Goal: Information Seeking & Learning: Learn about a topic

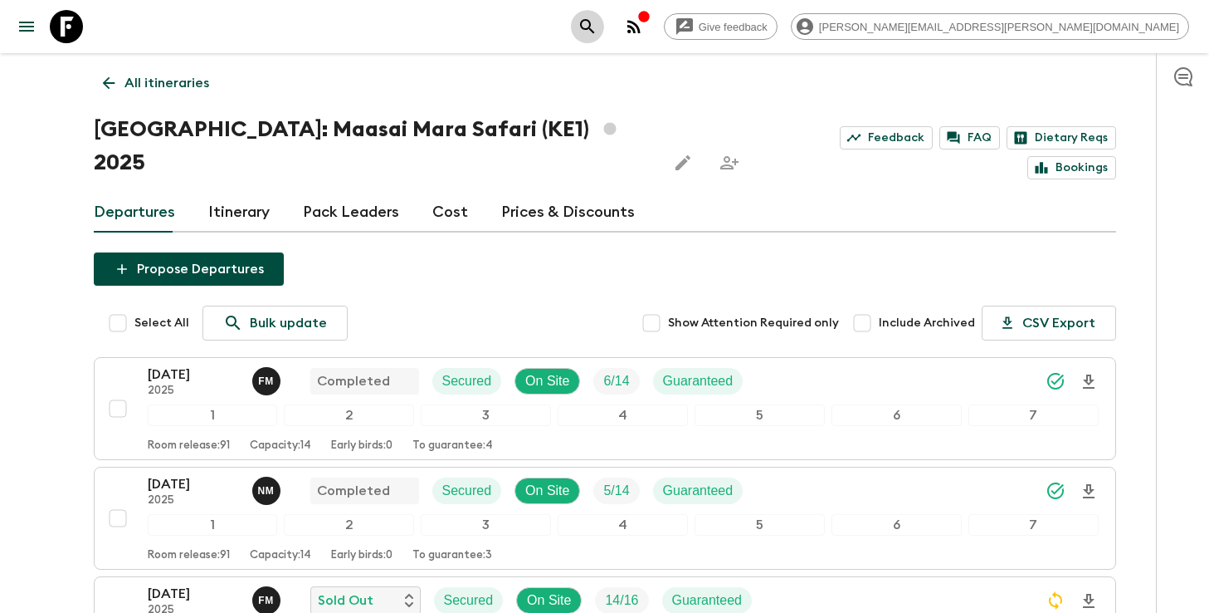
click at [598, 34] on icon "search adventures" at bounding box center [588, 27] width 20 height 20
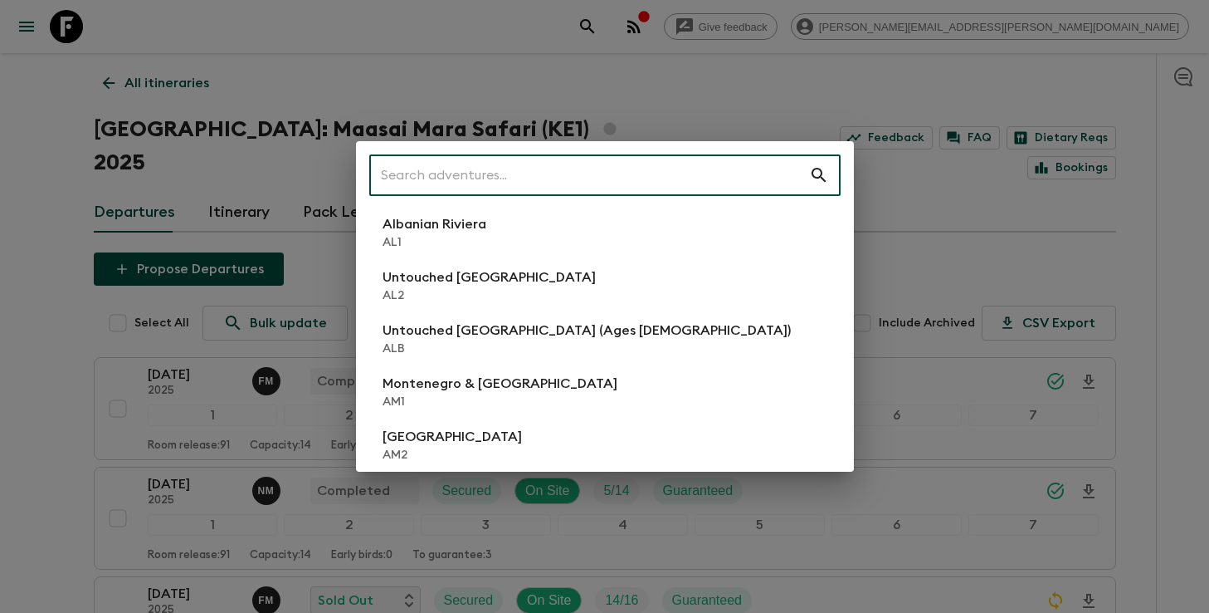
click at [675, 167] on input "text" at bounding box center [589, 175] width 440 height 46
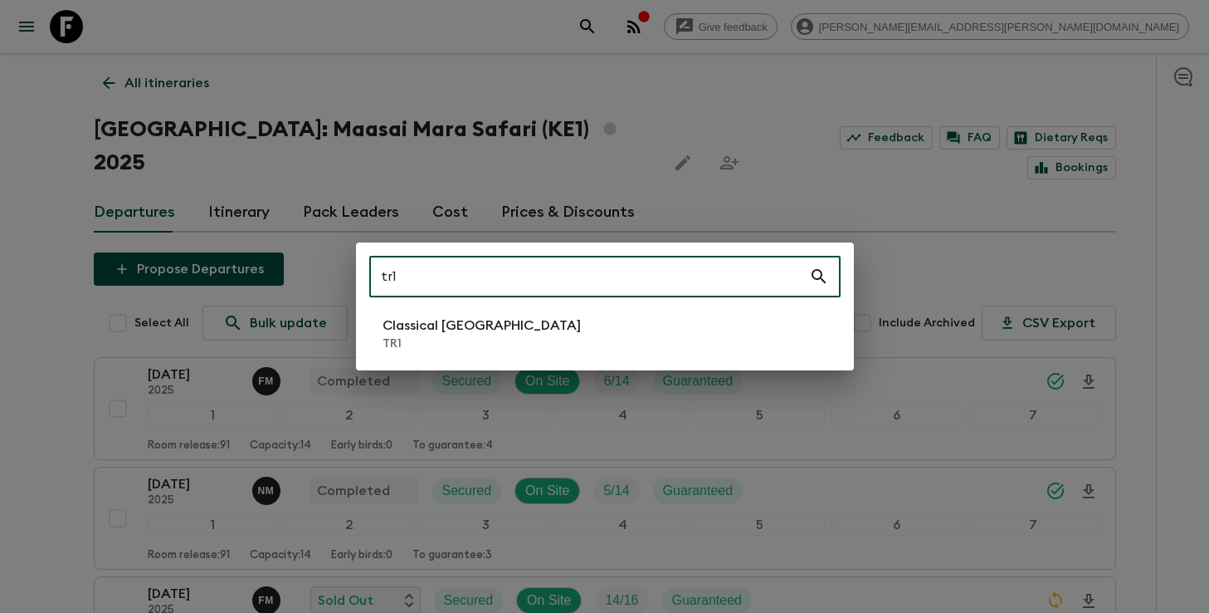
type input "tr1"
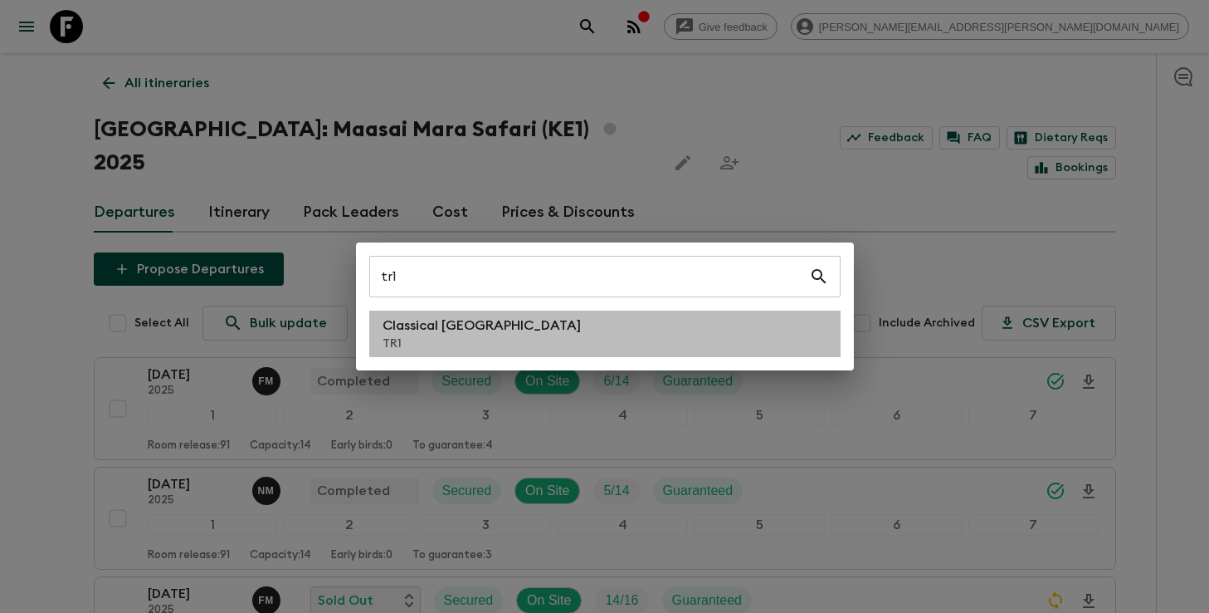
click at [477, 325] on p "Classical [GEOGRAPHIC_DATA]" at bounding box center [482, 325] width 198 height 20
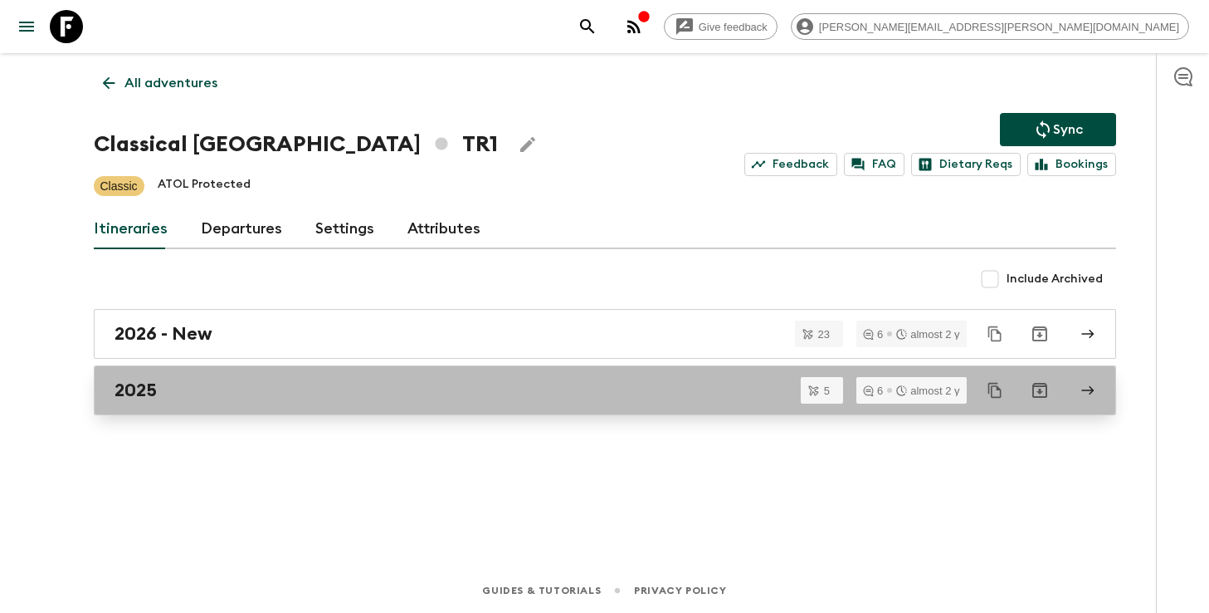
click at [347, 389] on div "2025" at bounding box center [590, 390] width 950 height 22
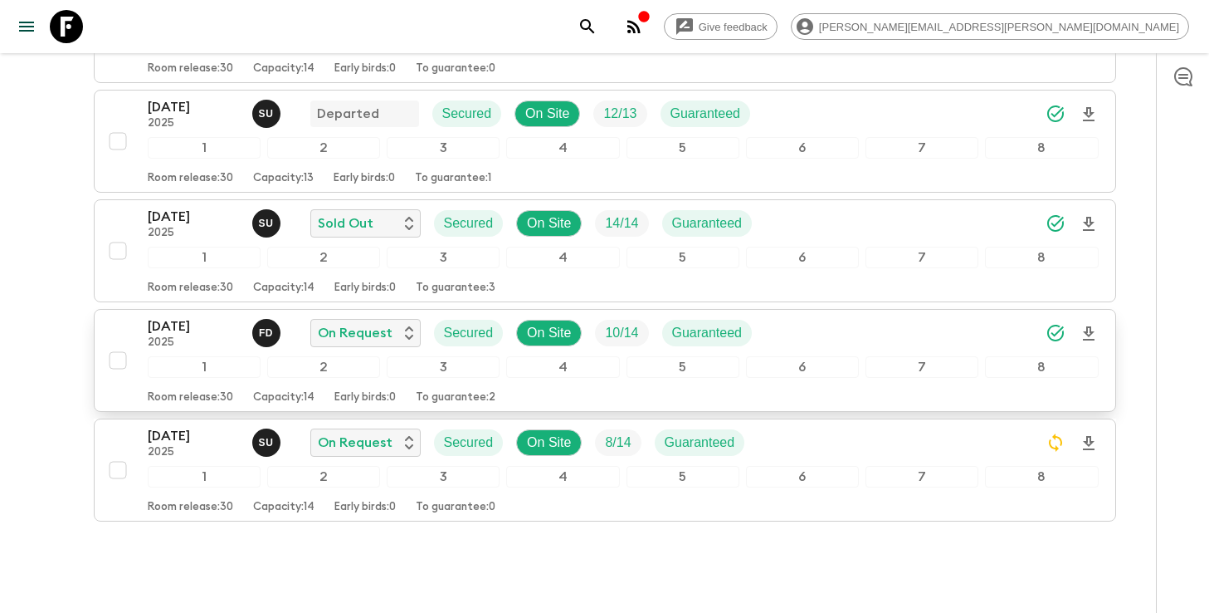
scroll to position [403, 0]
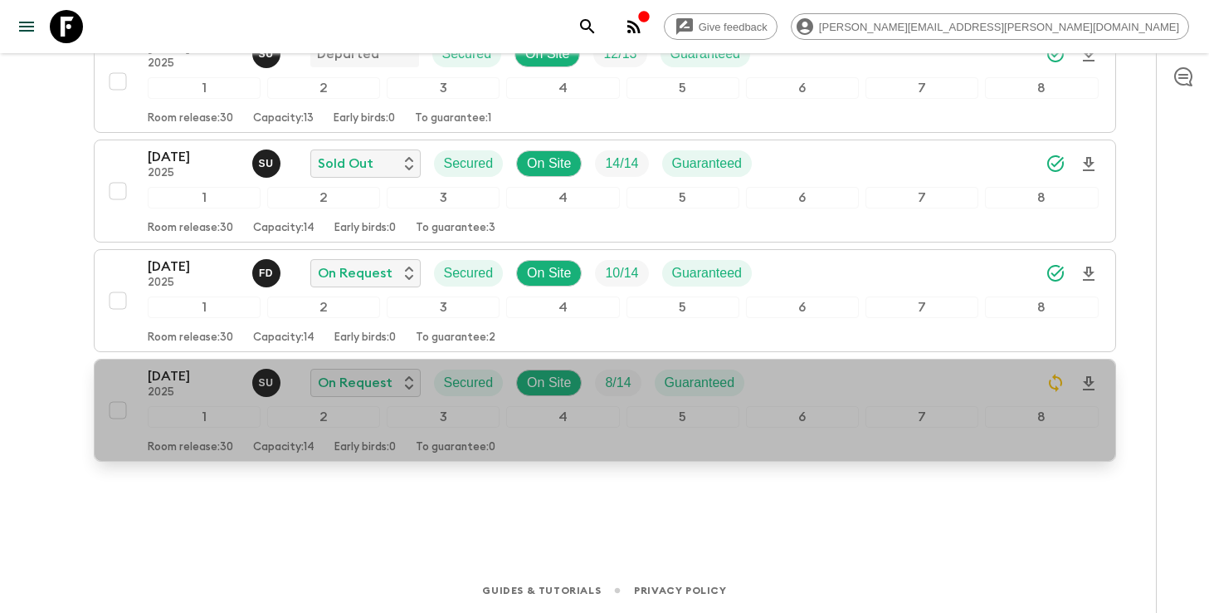
click at [887, 385] on div "[DATE] 2025 S U On Request Secured On Site 8 / 14 Guaranteed" at bounding box center [623, 382] width 951 height 33
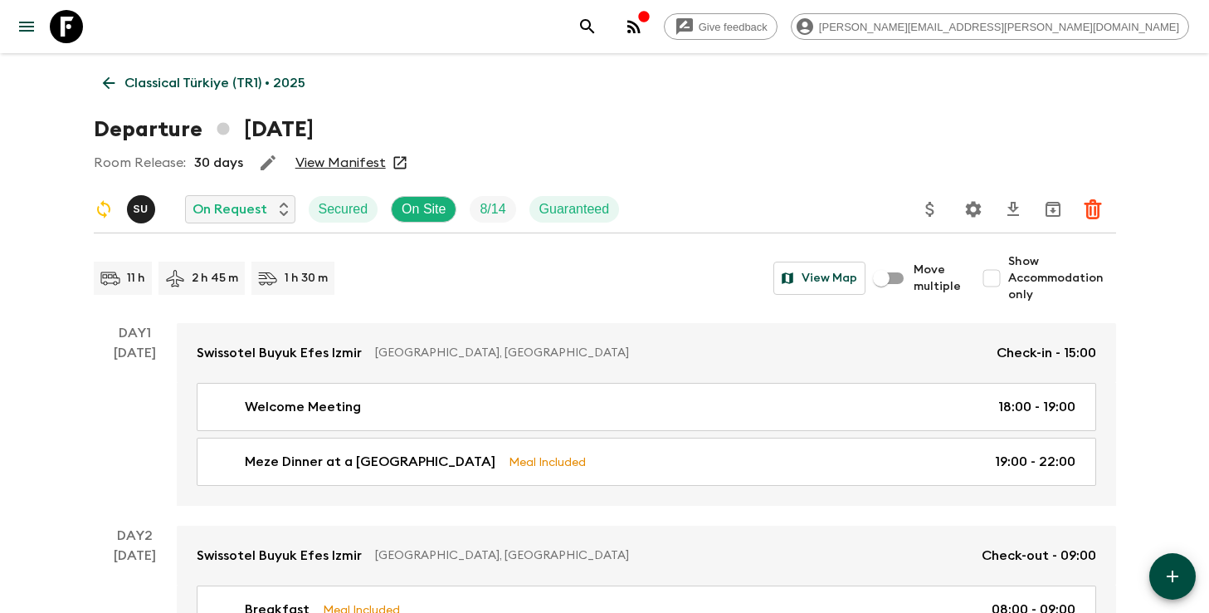
click at [598, 21] on icon "search adventures" at bounding box center [588, 27] width 20 height 20
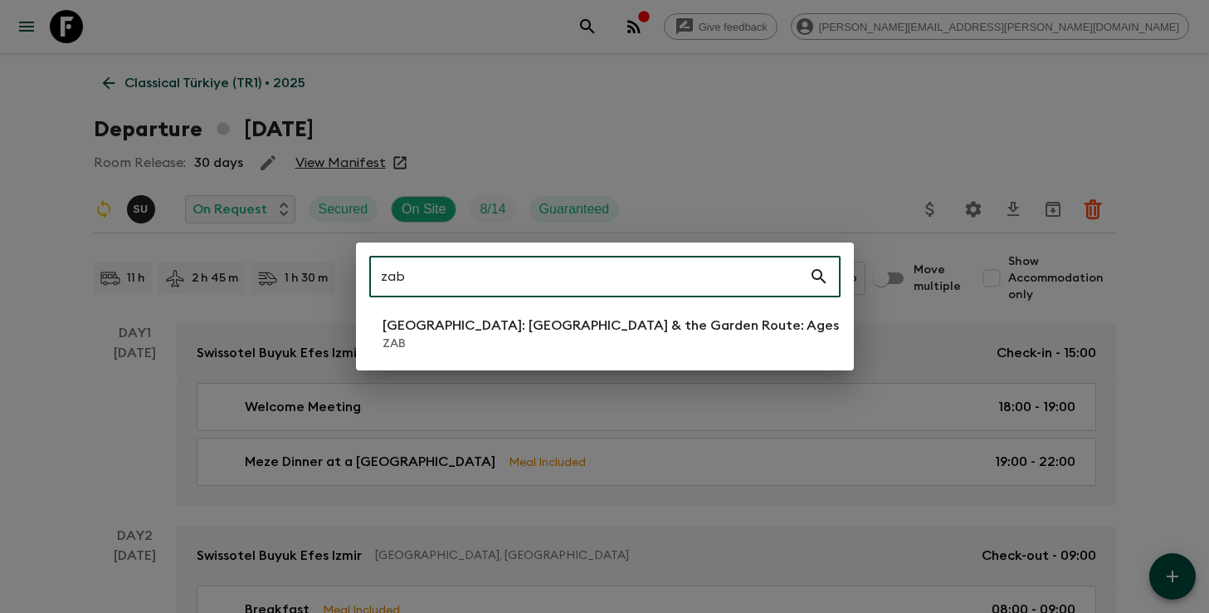
type input "zab"
click at [508, 340] on p "ZAB" at bounding box center [687, 343] width 608 height 17
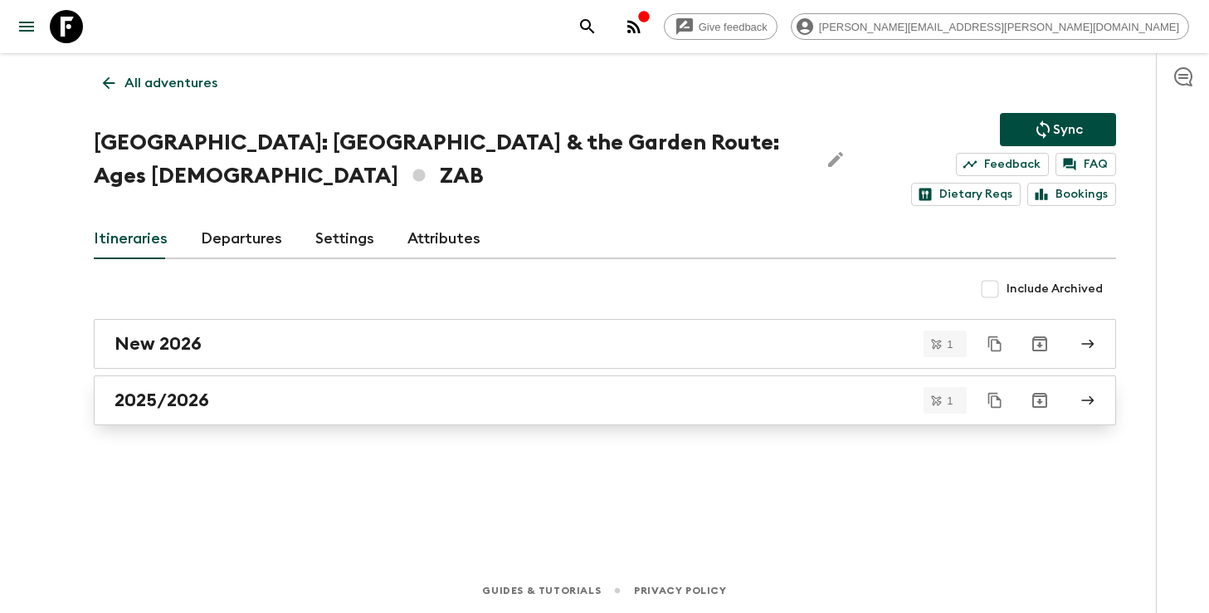
click at [612, 397] on div "2025/2026" at bounding box center [590, 400] width 950 height 22
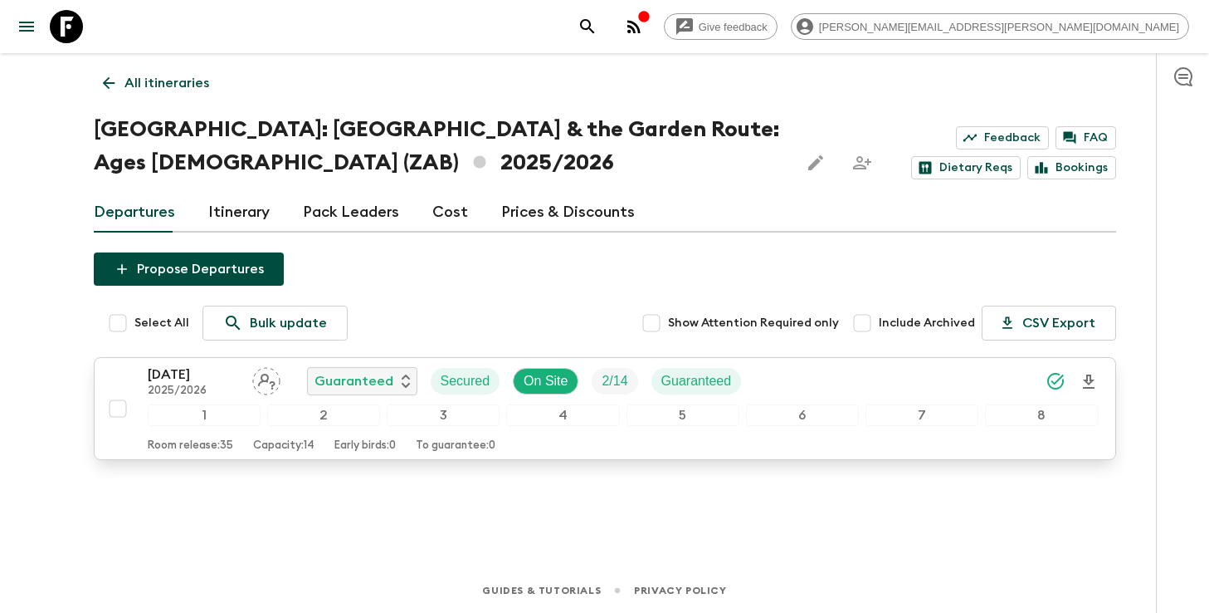
click at [133, 382] on div "[DATE] 2025/2026 Guaranteed Secured On Site 2 / 14 Guaranteed 1 2 3 4 5 6 7 8 R…" at bounding box center [600, 408] width 998 height 88
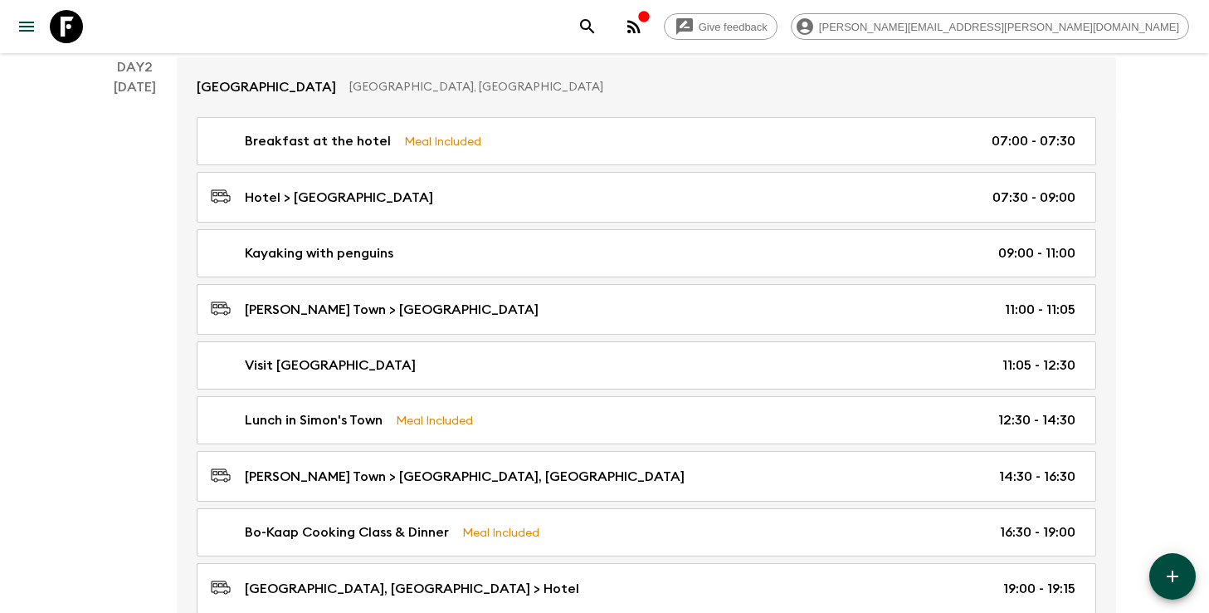
scroll to position [751, 0]
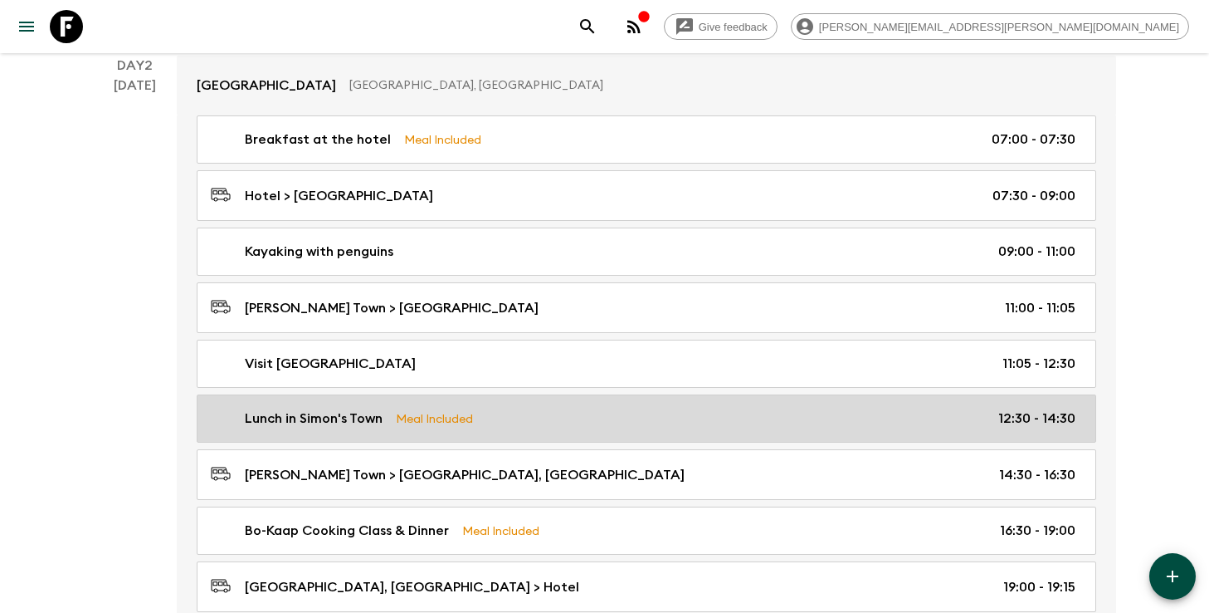
click at [547, 410] on div "Lunch in Simon's Town Meal Included 12:30 - 14:30" at bounding box center [643, 418] width 865 height 20
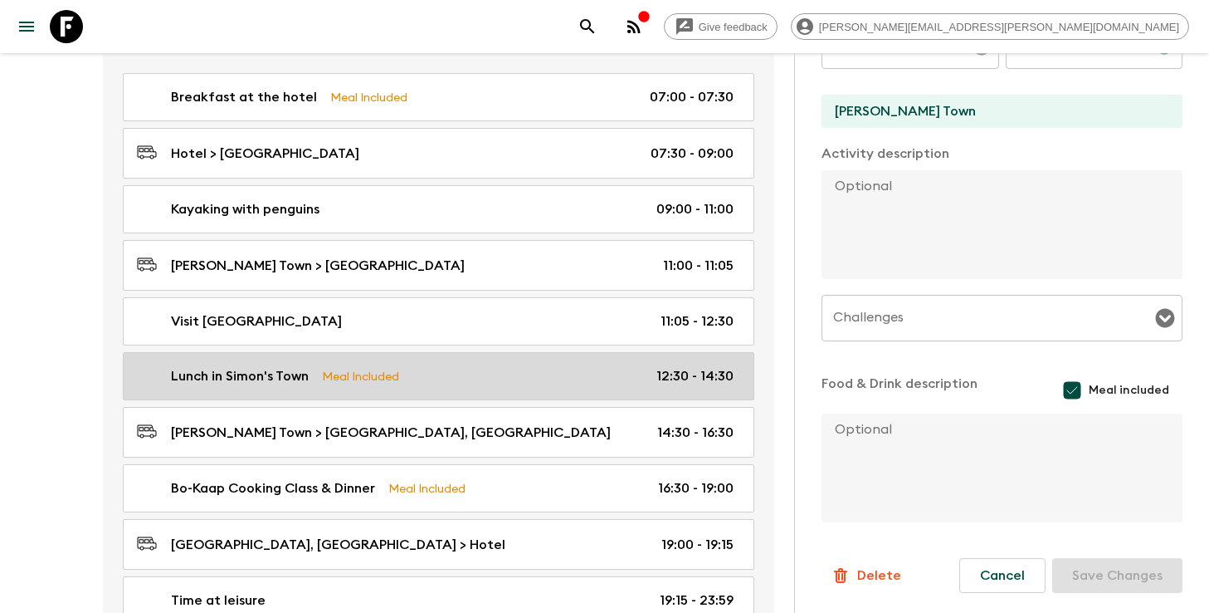
scroll to position [874, 0]
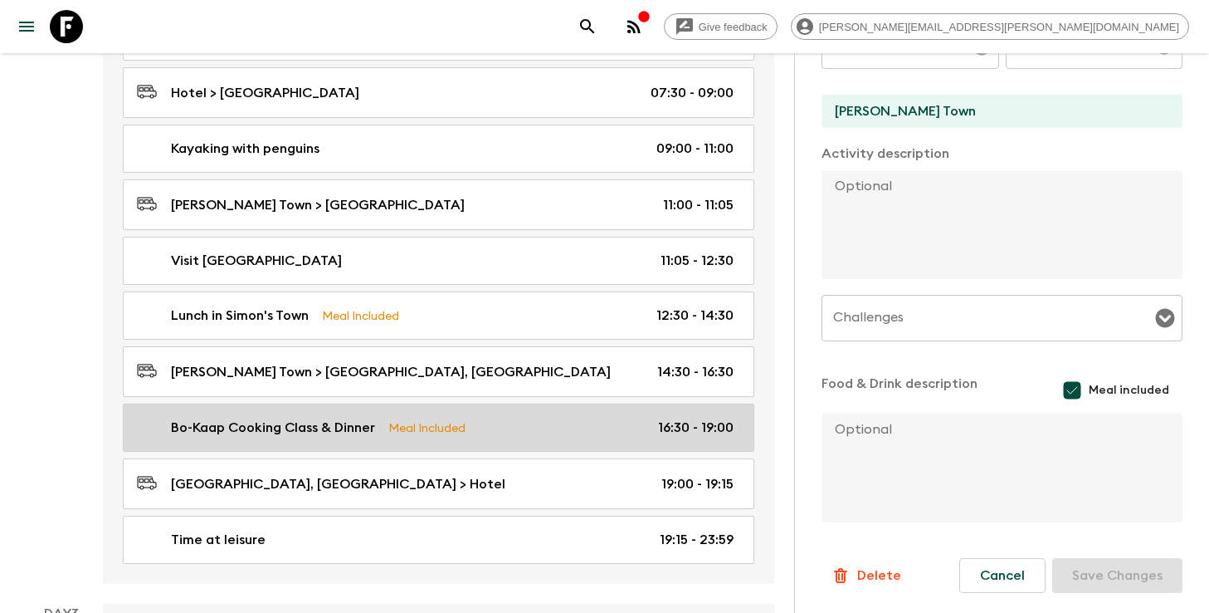
click at [524, 418] on div "Bo-Kaap Cooking Class & Dinner Meal Included 16:30 - 19:00" at bounding box center [435, 428] width 597 height 20
type input "Bo-Kaap Cooking Class & Dinner"
type input "Bo-[GEOGRAPHIC_DATA], [GEOGRAPHIC_DATA]"
type textarea "This immersive cultural experience starts with a guided walking tour through th…"
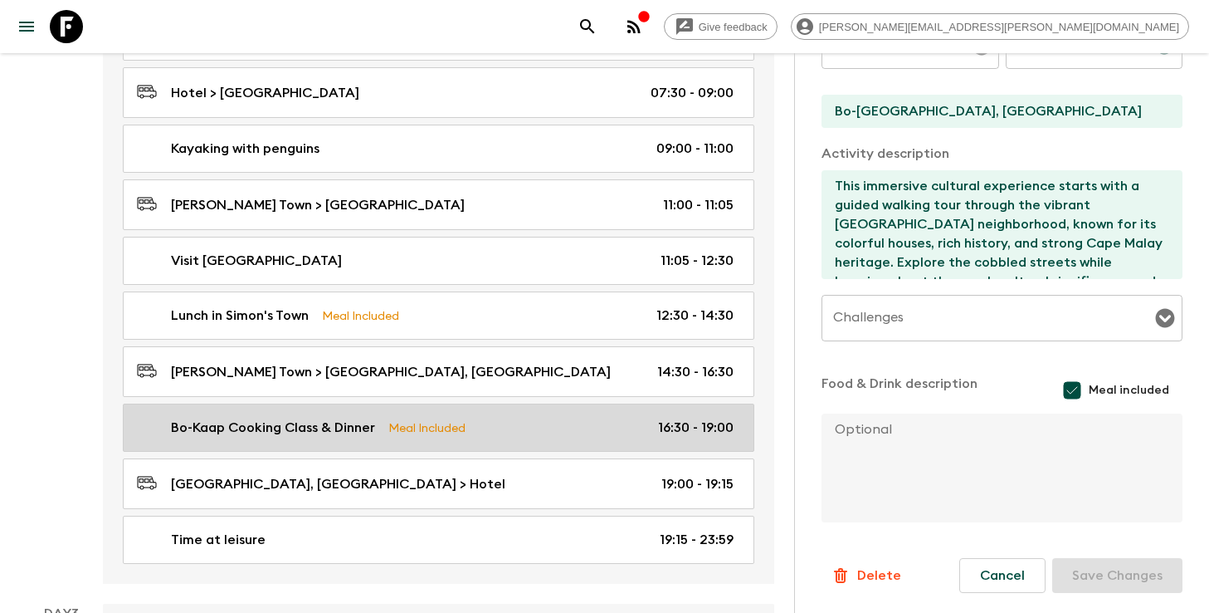
type input "16:30"
type input "19:00"
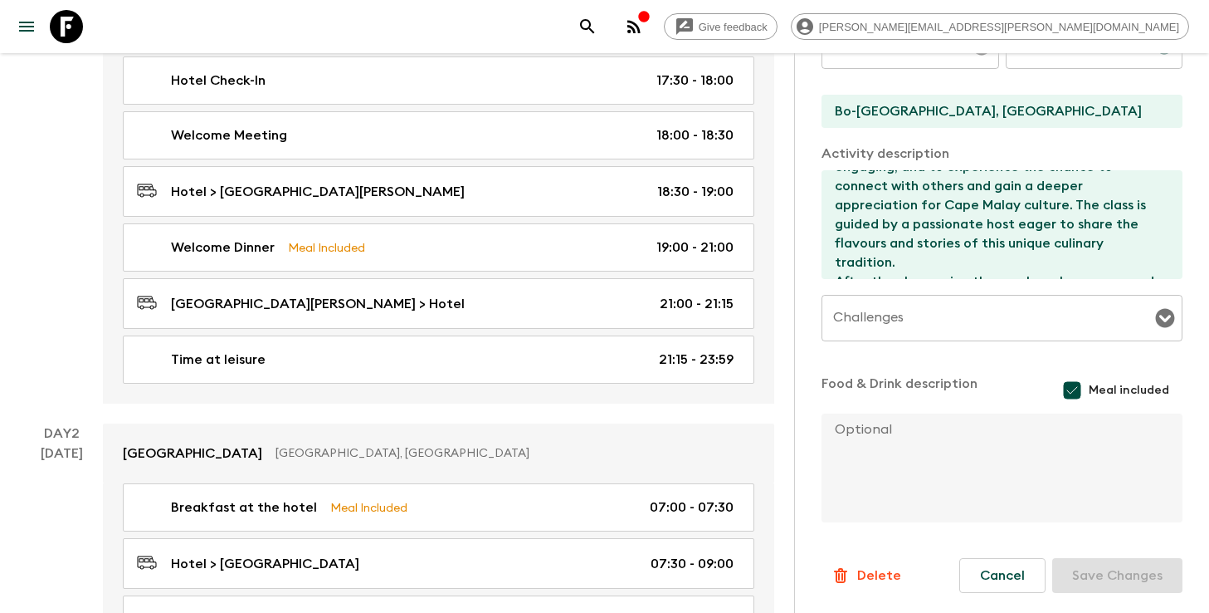
scroll to position [399, 0]
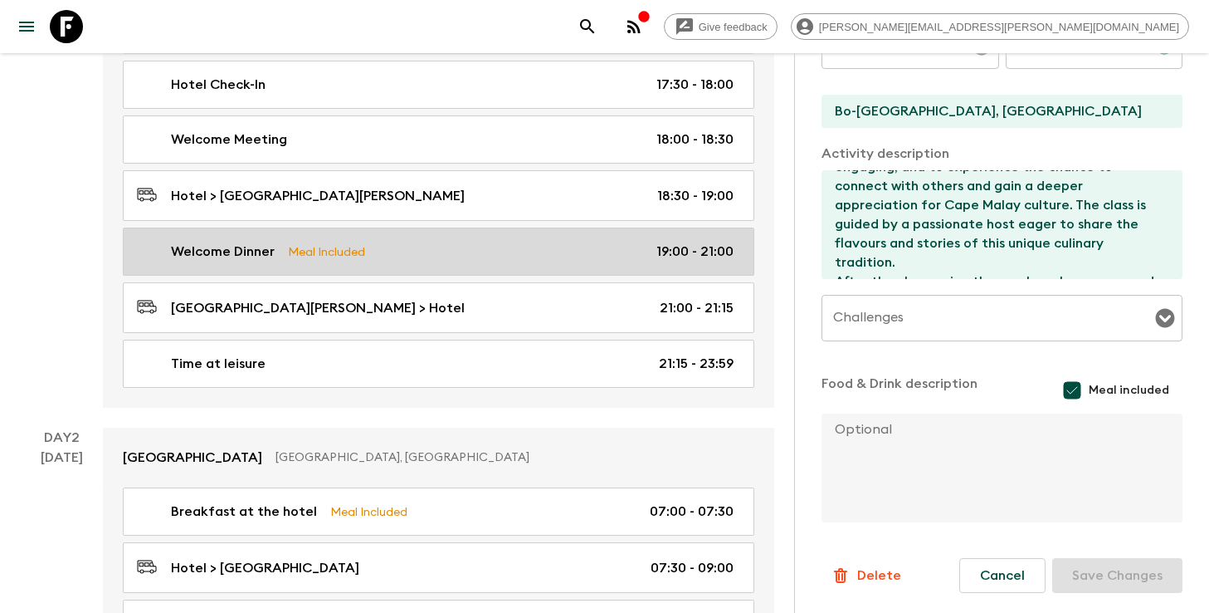
click at [514, 244] on link "Welcome Dinner Meal Included 19:00 - 21:00" at bounding box center [439, 251] width 632 height 48
type input "Welcome Dinner"
type input "Victoria & [PERSON_NAME] Waterfront"
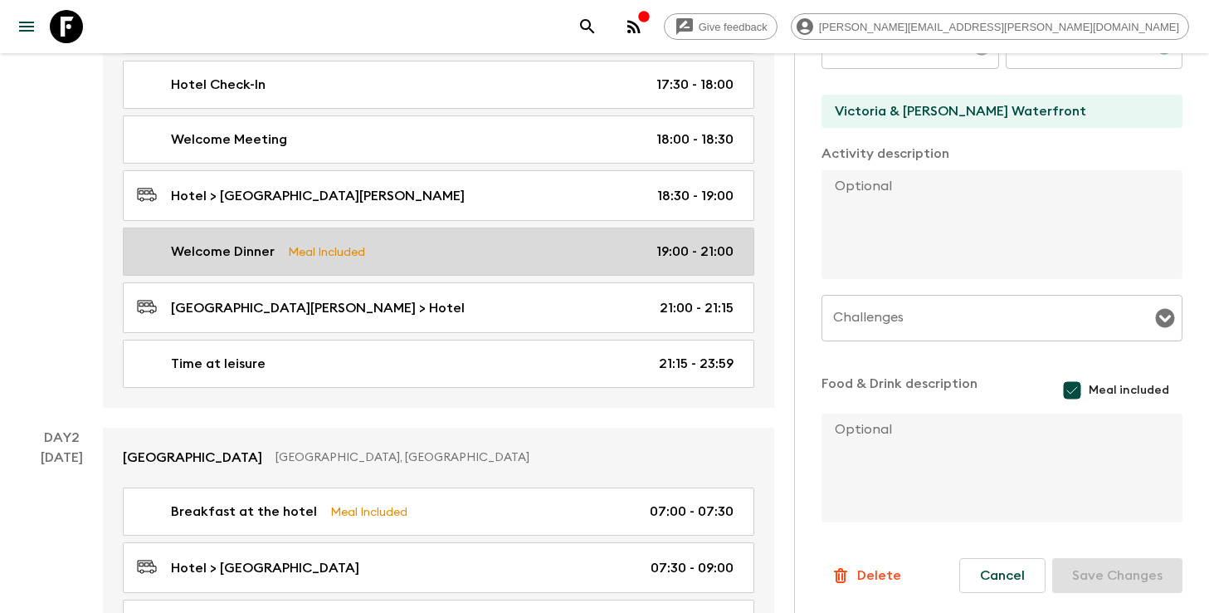
type input "Day 1"
type input "19:00"
type input "Day 1"
type input "21:00"
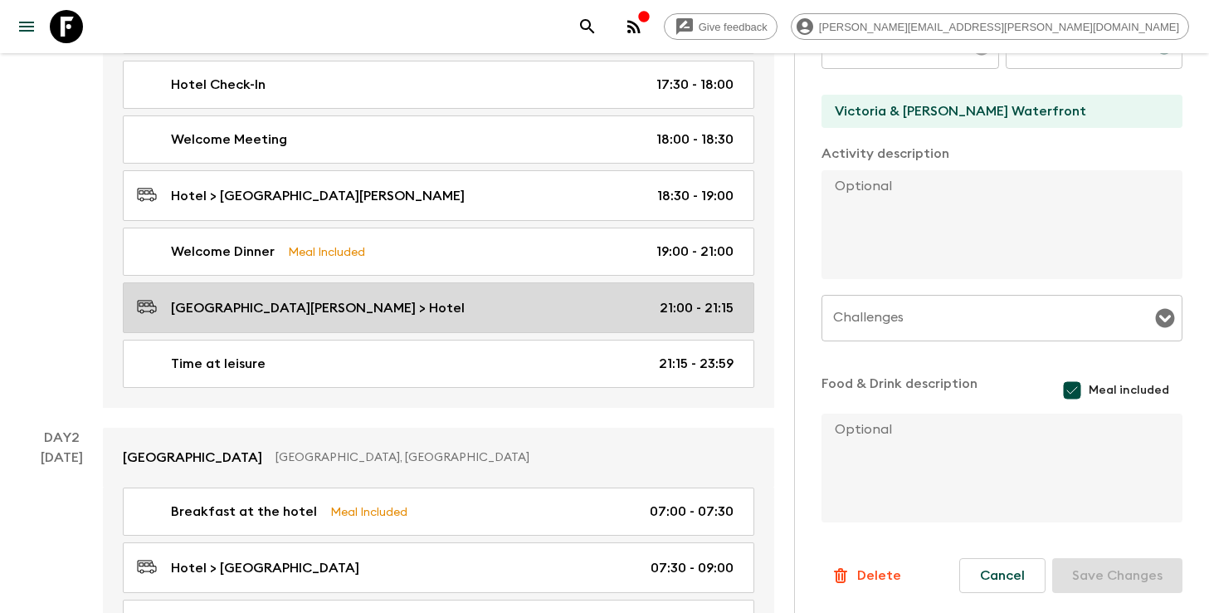
click at [510, 296] on div "[GEOGRAPHIC_DATA][PERSON_NAME] > Hotel 21:00 - 21:15" at bounding box center [435, 307] width 597 height 22
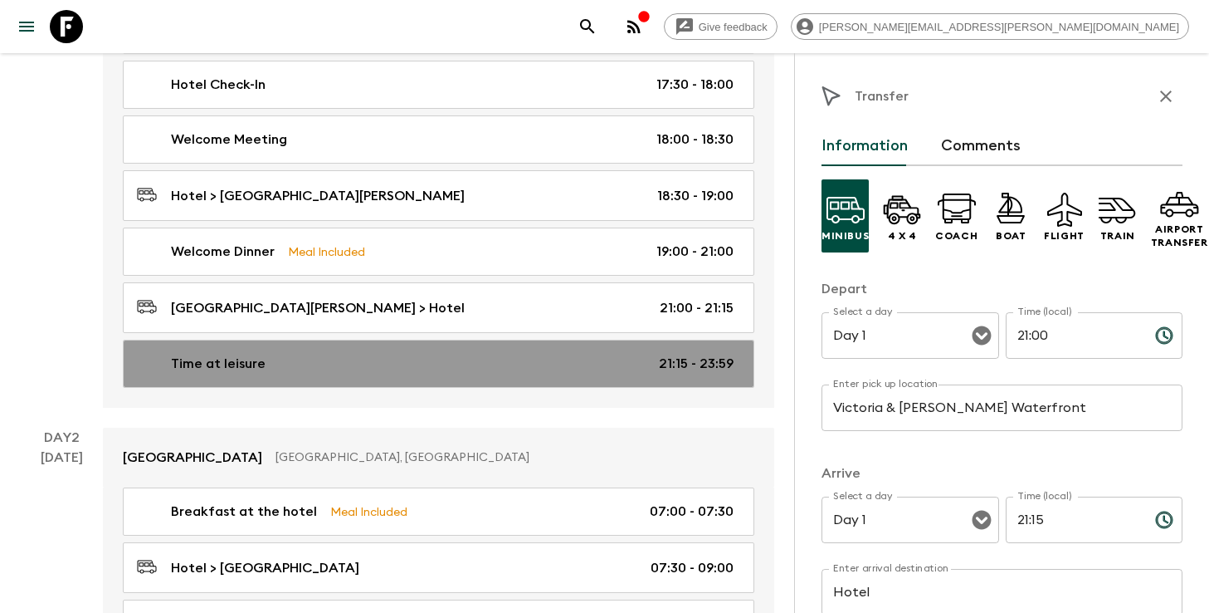
click at [506, 354] on div "Time at leisure 21:15 - 23:59" at bounding box center [435, 364] width 597 height 20
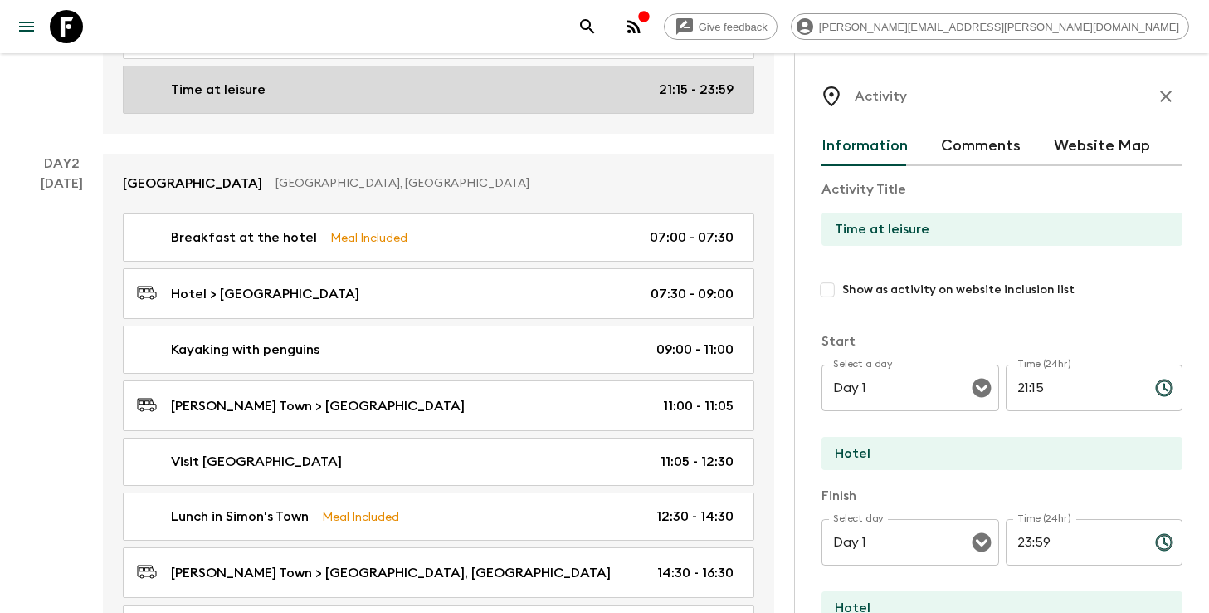
scroll to position [686, 0]
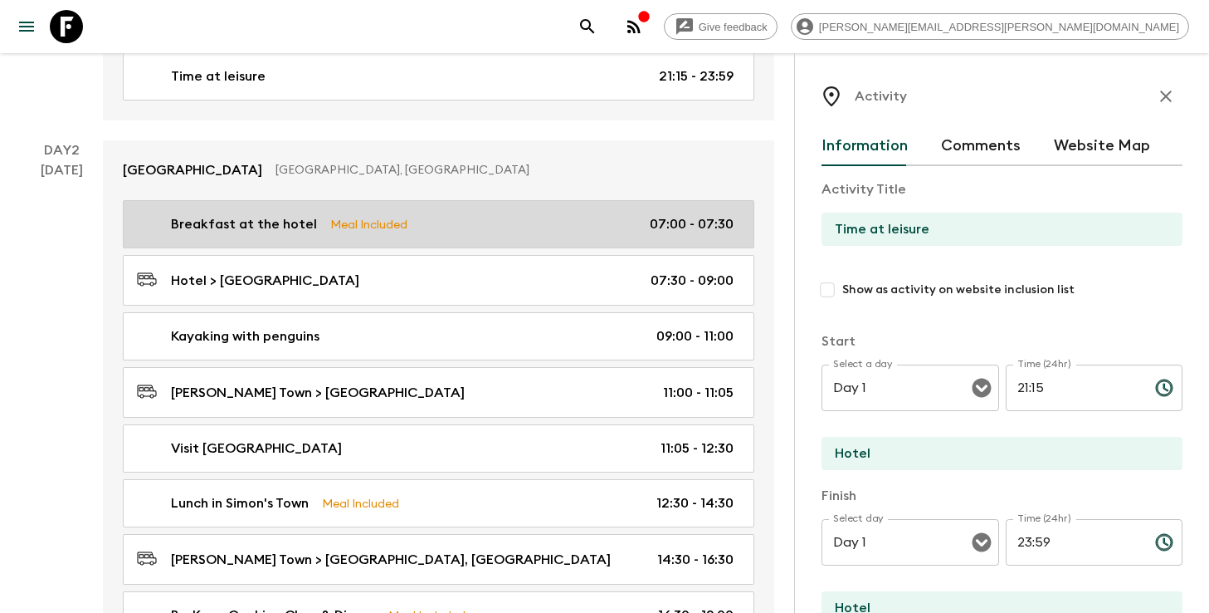
click at [483, 214] on div "Breakfast at the hotel Meal Included 07:00 - 07:30" at bounding box center [435, 224] width 597 height 20
type input "Breakfast at the hotel"
checkbox input "true"
type input "Day 2"
type input "07:00"
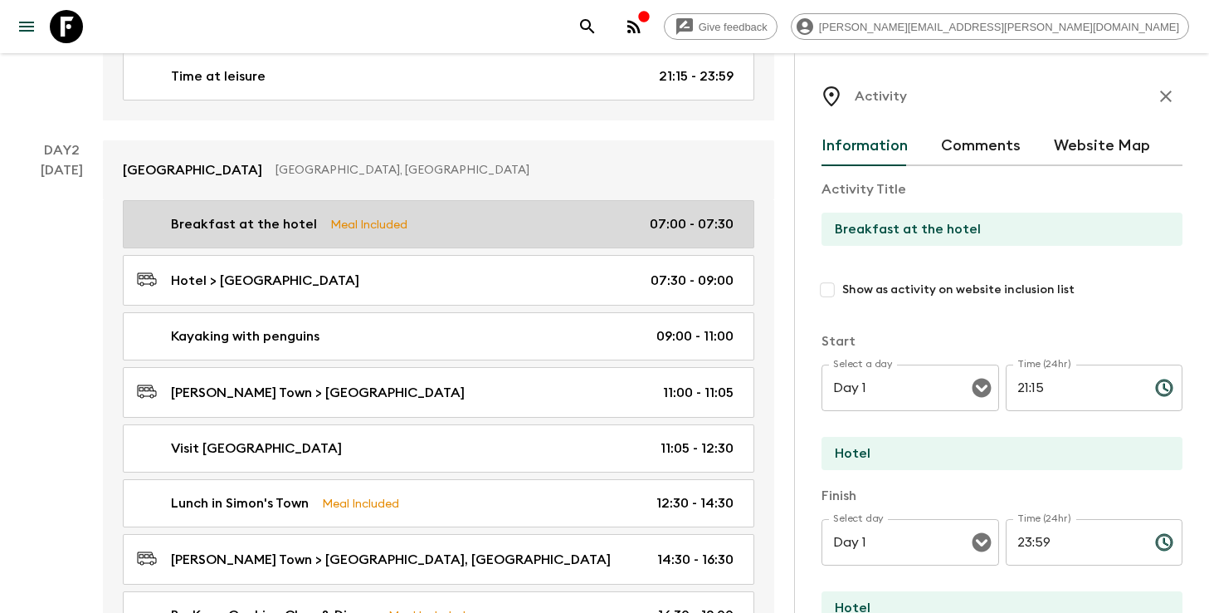
type input "Day 2"
type input "07:30"
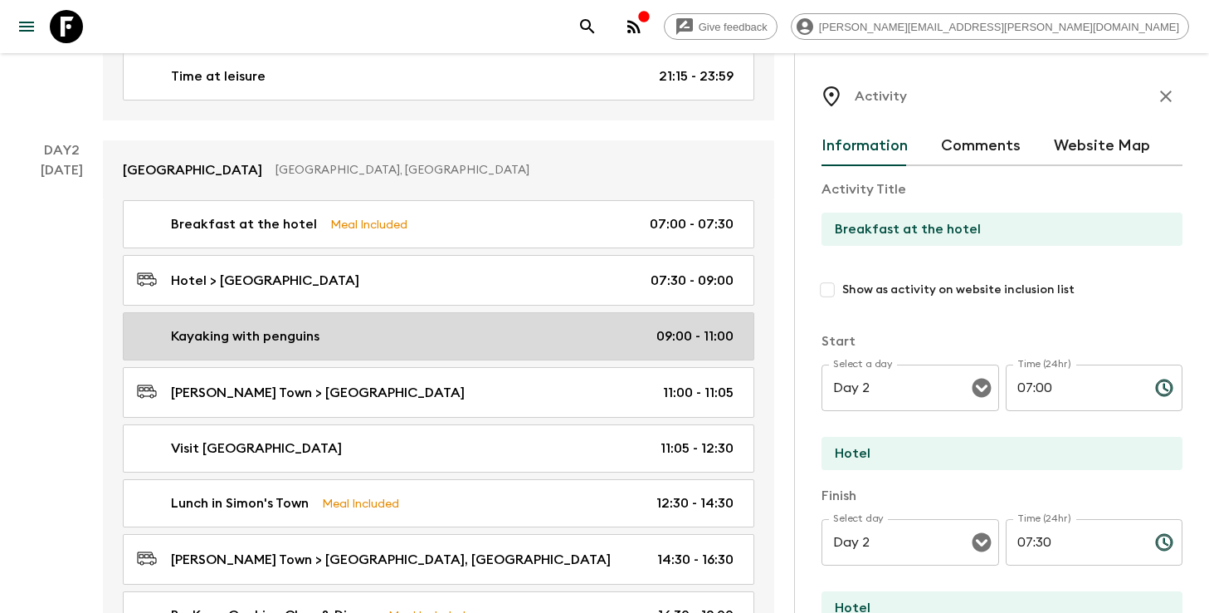
click at [442, 326] on div "Kayaking with penguins 09:00 - 11:00" at bounding box center [435, 336] width 597 height 20
type input "Kayaking with penguins"
type input "[PERSON_NAME] Town"
type textarea "Experience the beauty of [GEOGRAPHIC_DATA] and visit the famous endangered Afri…"
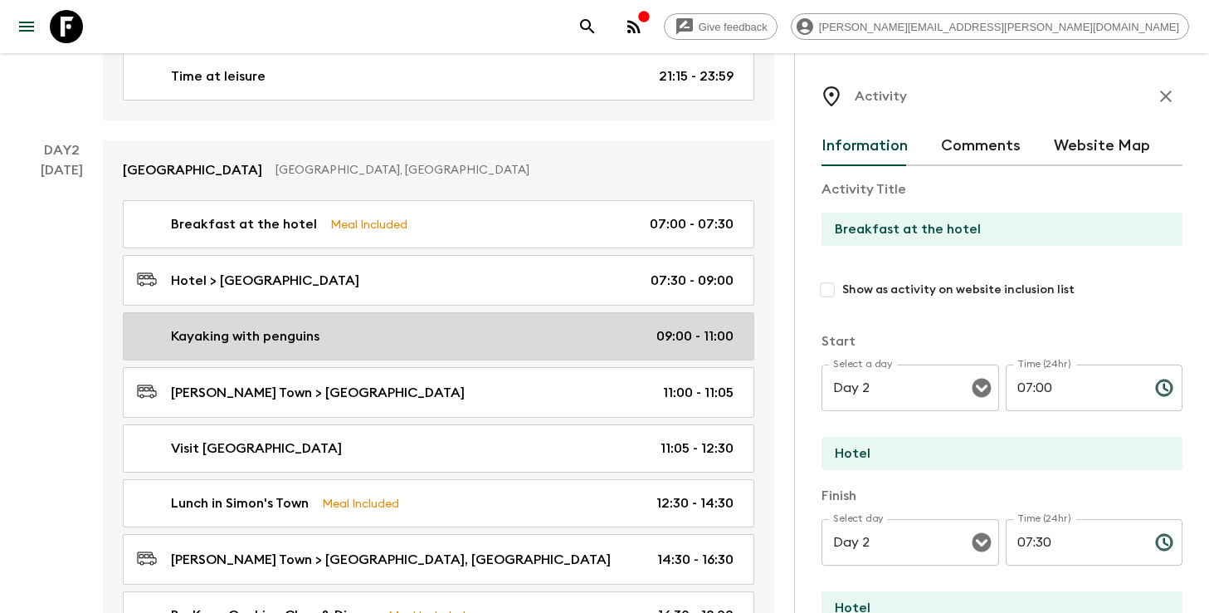
checkbox input "false"
type input "09:00"
type input "11:00"
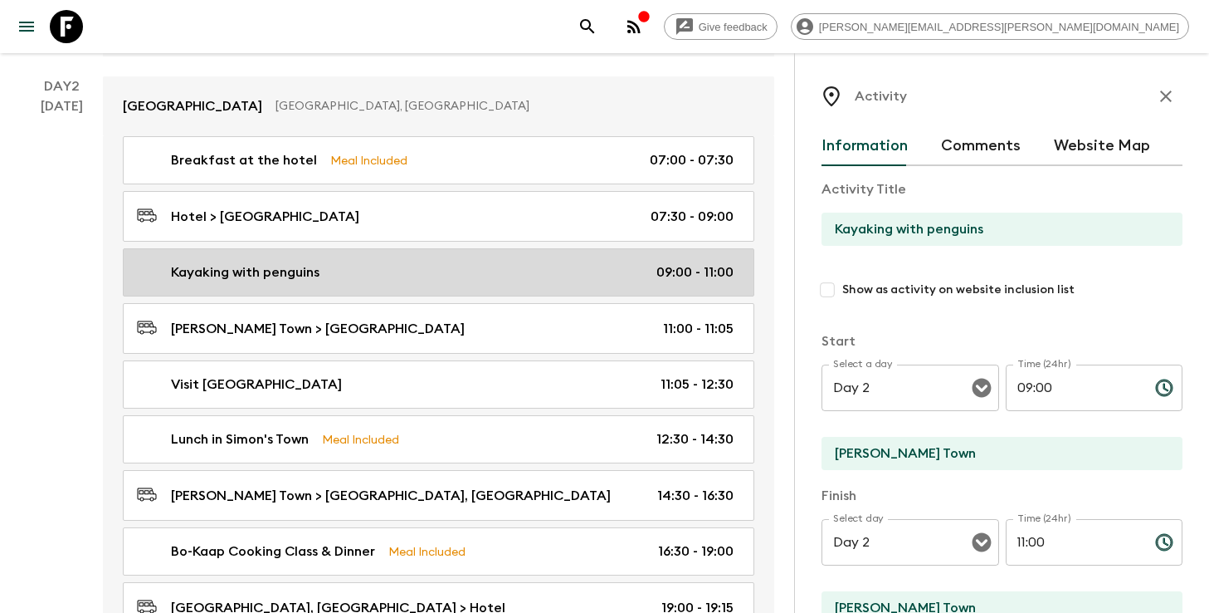
scroll to position [774, 0]
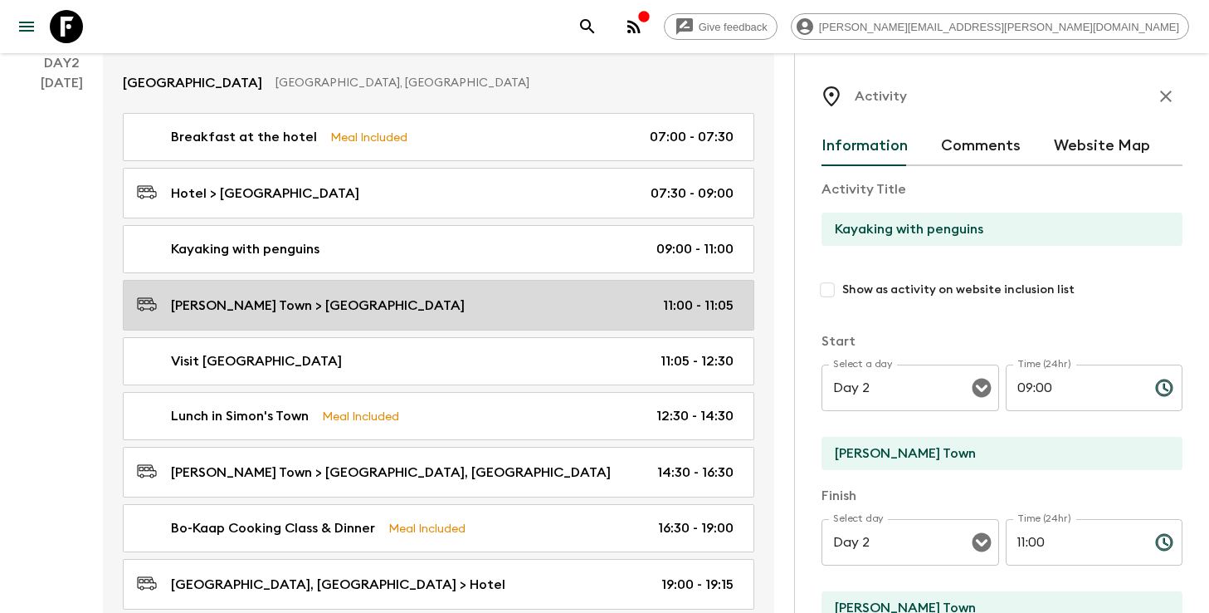
click at [443, 294] on div "[PERSON_NAME] Town > [GEOGRAPHIC_DATA] 11:00 - 11:05" at bounding box center [435, 305] width 597 height 22
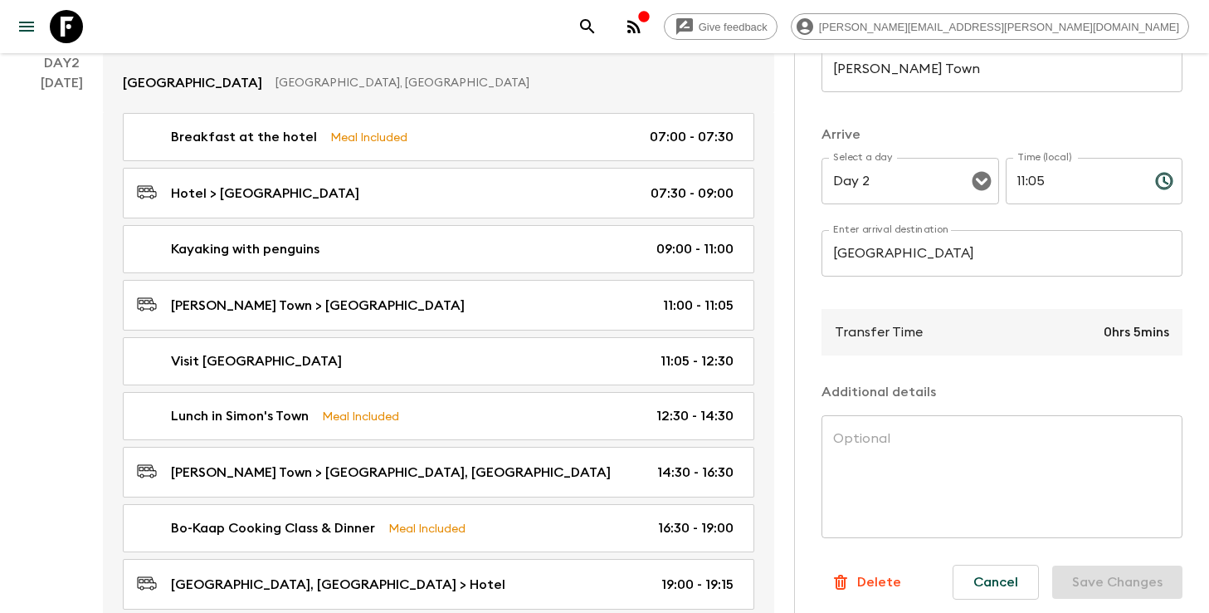
scroll to position [343, 0]
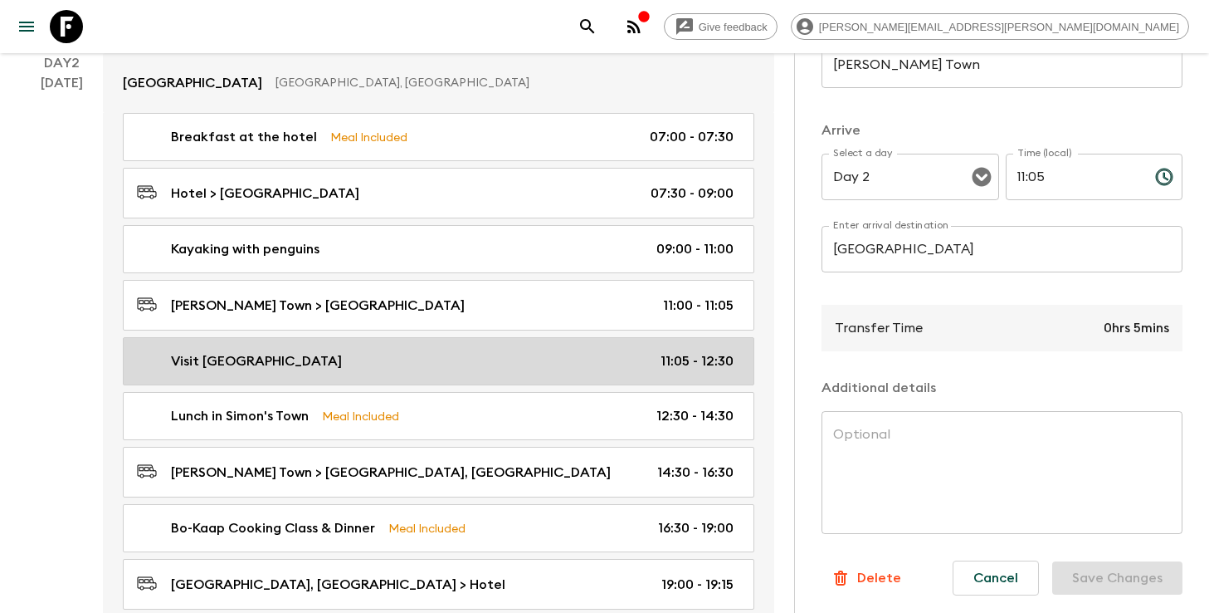
click at [452, 351] on div "Visit [GEOGRAPHIC_DATA] 11:05 - 12:30" at bounding box center [435, 361] width 597 height 20
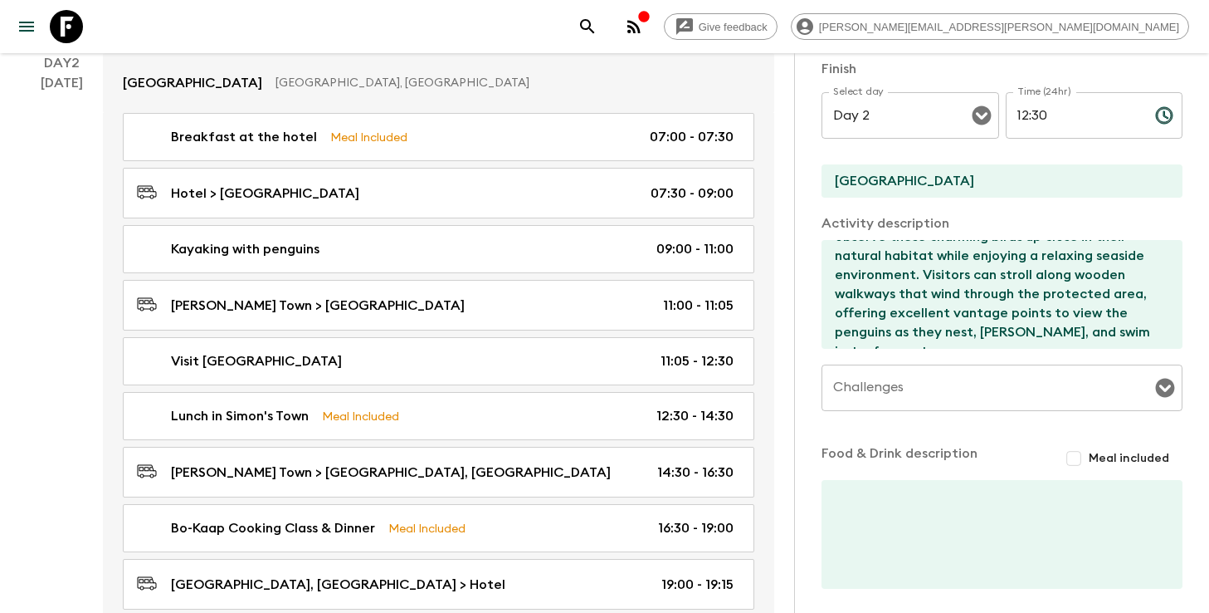
scroll to position [432, 0]
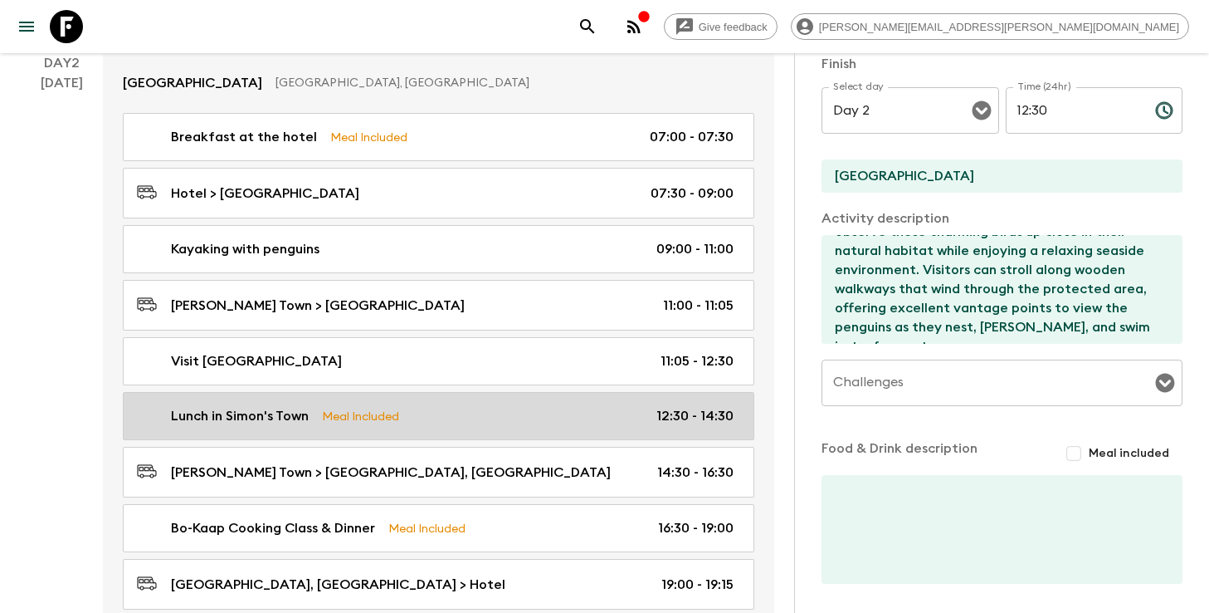
click at [476, 406] on div "Lunch in Simon's Town Meal Included 12:30 - 14:30" at bounding box center [435, 416] width 597 height 20
type input "Lunch in Simon's Town"
type input "[PERSON_NAME] Town"
checkbox input "true"
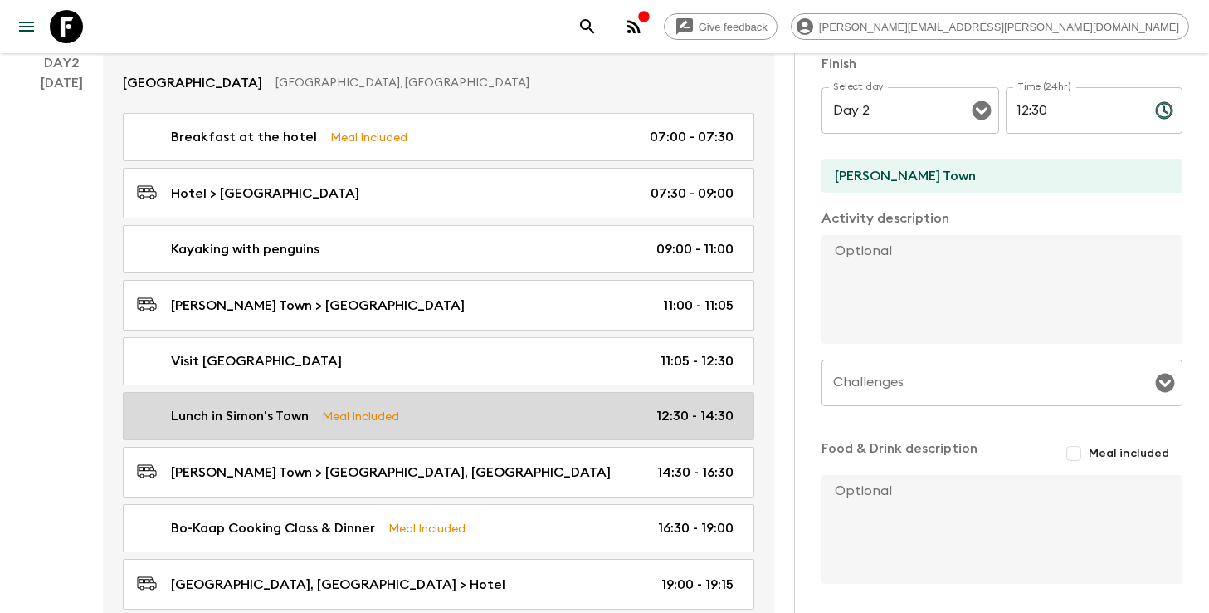
type input "12:30"
type input "14:30"
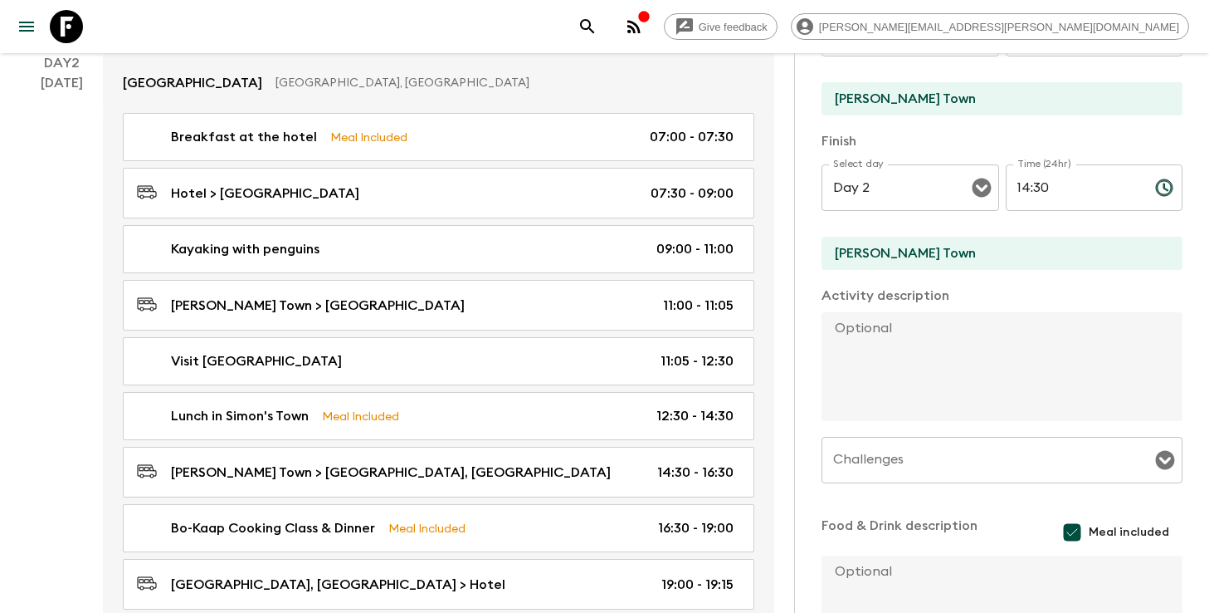
scroll to position [497, 0]
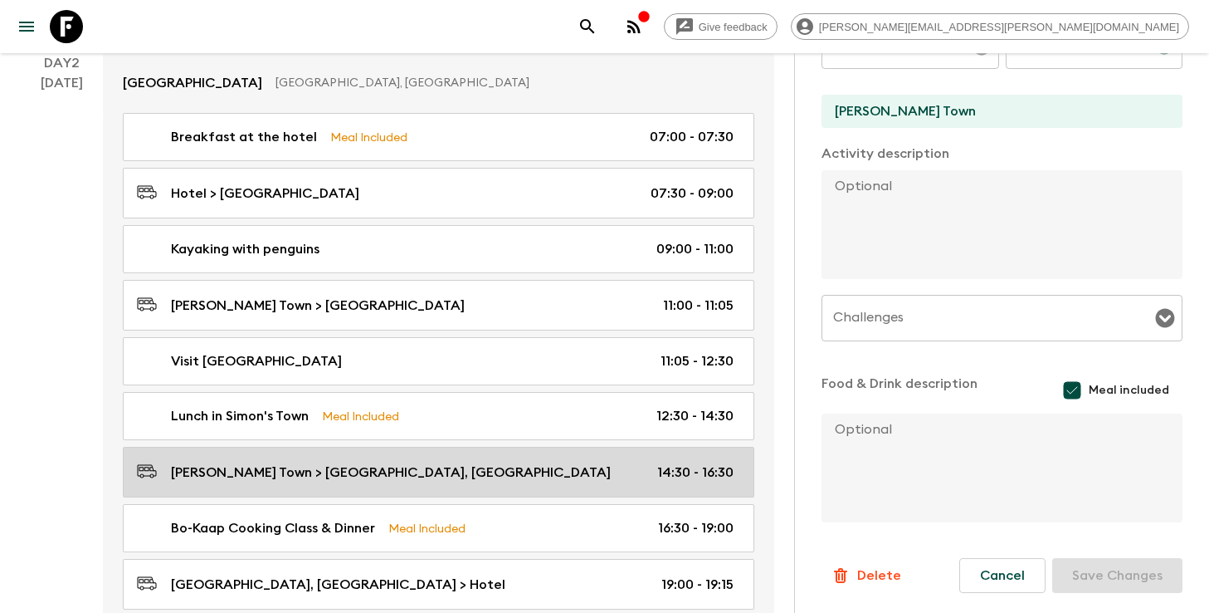
click at [470, 461] on div "[PERSON_NAME] Town > [GEOGRAPHIC_DATA], [GEOGRAPHIC_DATA] 14:30 - 16:30" at bounding box center [435, 472] width 597 height 22
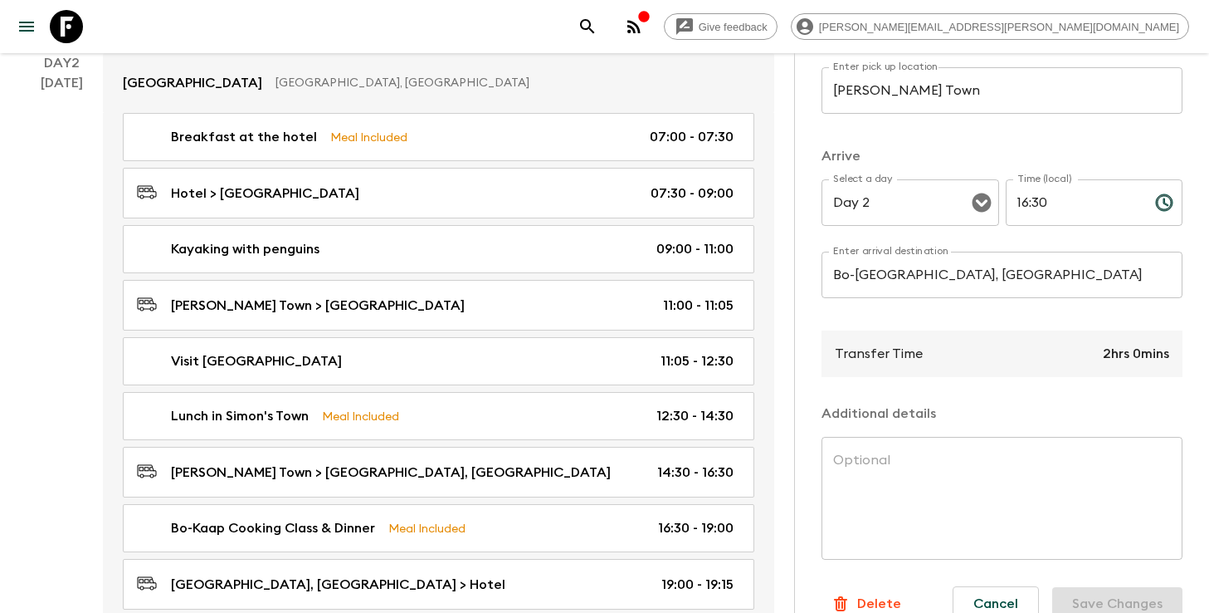
scroll to position [347, 0]
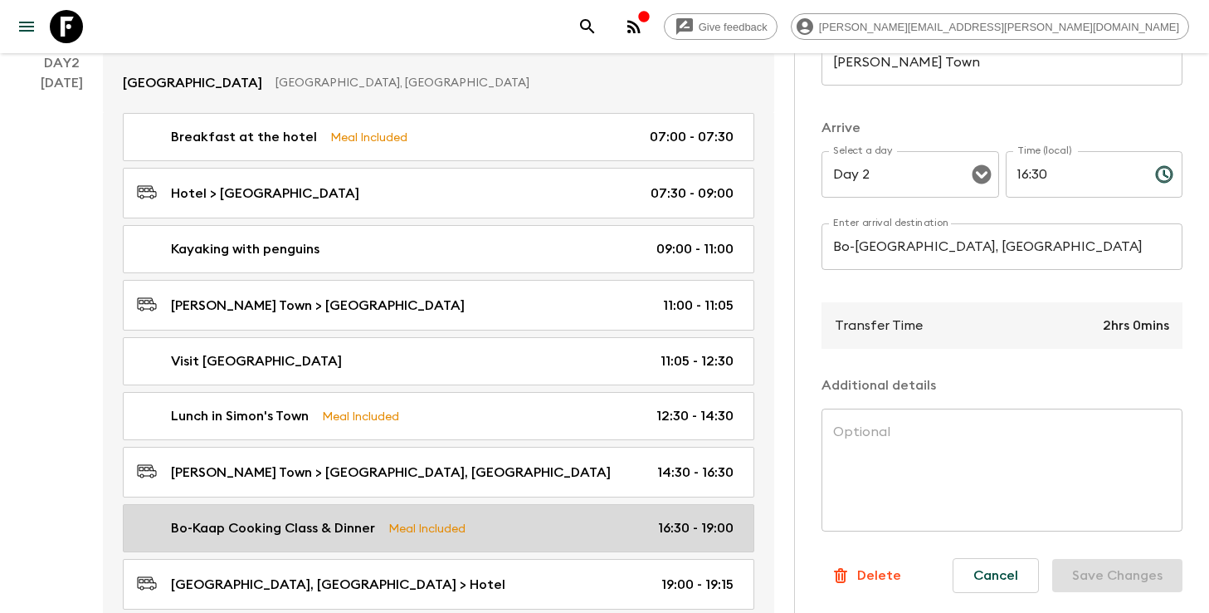
click at [527, 518] on div "Bo-Kaap Cooking Class & Dinner Meal Included 16:30 - 19:00" at bounding box center [435, 528] width 597 height 20
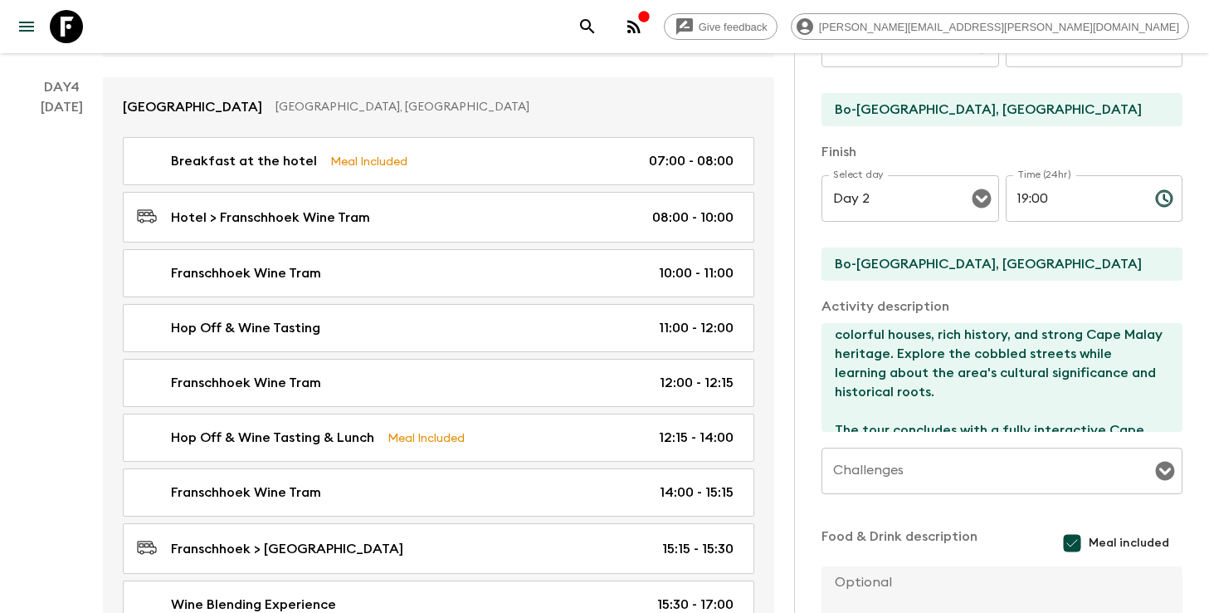
scroll to position [1773, 0]
click at [569, 427] on div "Hop Off & Wine Tasting & Lunch Meal Included 12:15 - 14:00" at bounding box center [435, 437] width 597 height 20
type input "Hop Off & Wine Tasting & Lunch"
type input "Babylonstoren Wine Farm"
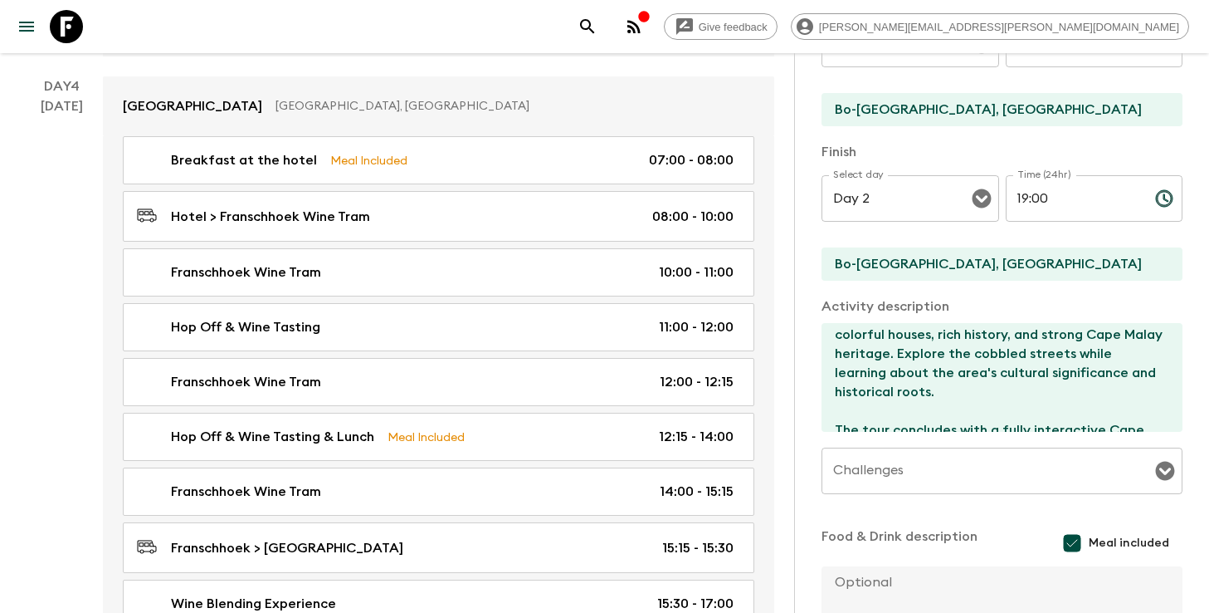
type textarea "Savor a curated selection of fine wines with a tasting at one of [GEOGRAPHIC_DA…"
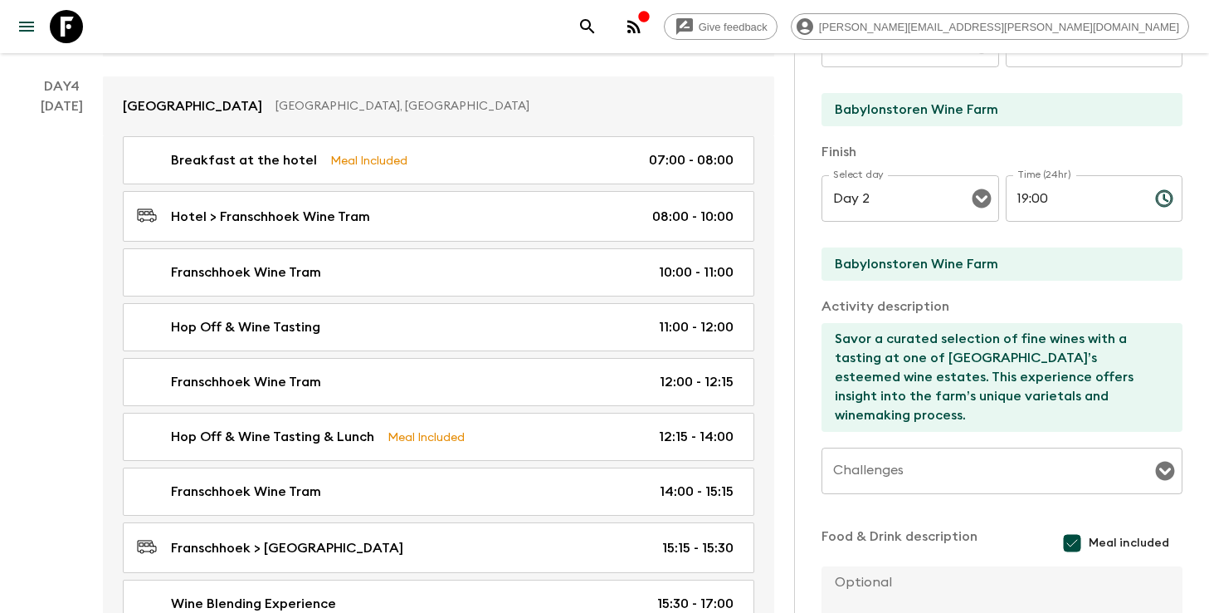
type input "Day 4"
type input "12:15"
type input "Day 4"
type input "14:00"
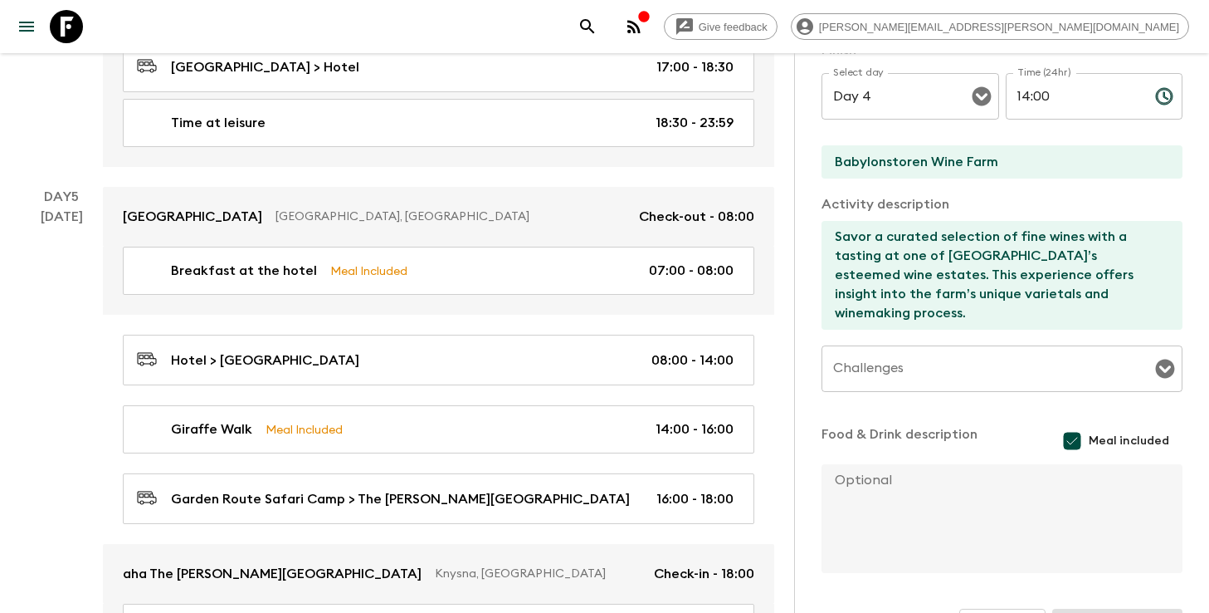
scroll to position [2372, 0]
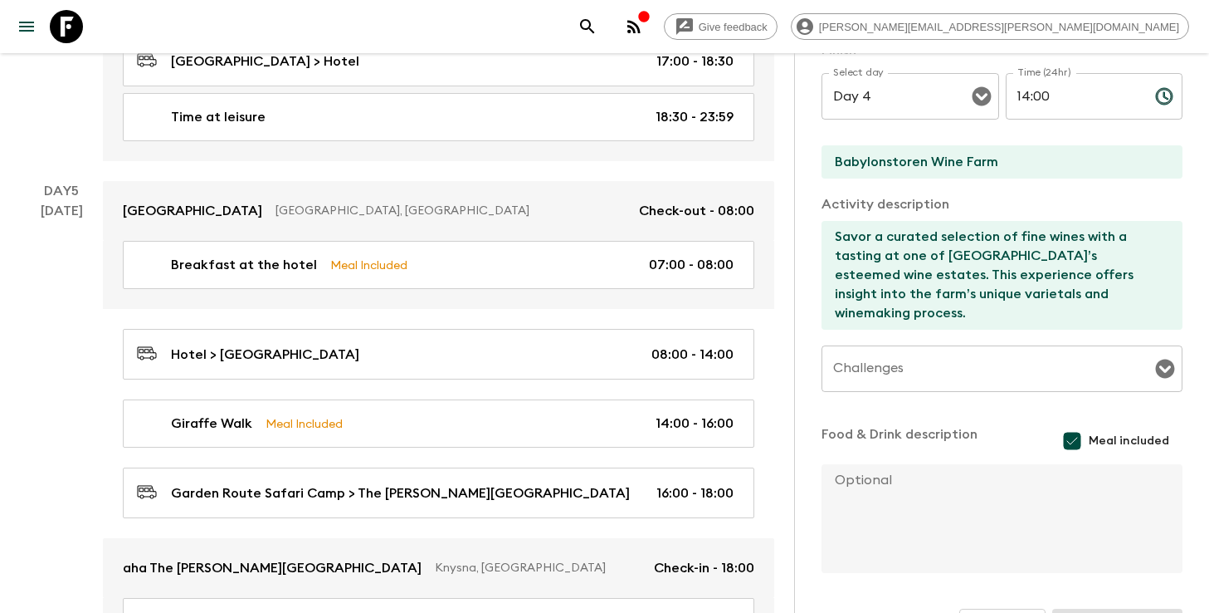
click at [574, 412] on link "Giraffe Walk Meal Included 14:00 - 16:00" at bounding box center [439, 423] width 632 height 48
type input "Giraffe Walk"
type input "Garden Route Safari Camp"
type textarea "Enjoy a guided walk, where you will have the rare opportunity to encounter gira…"
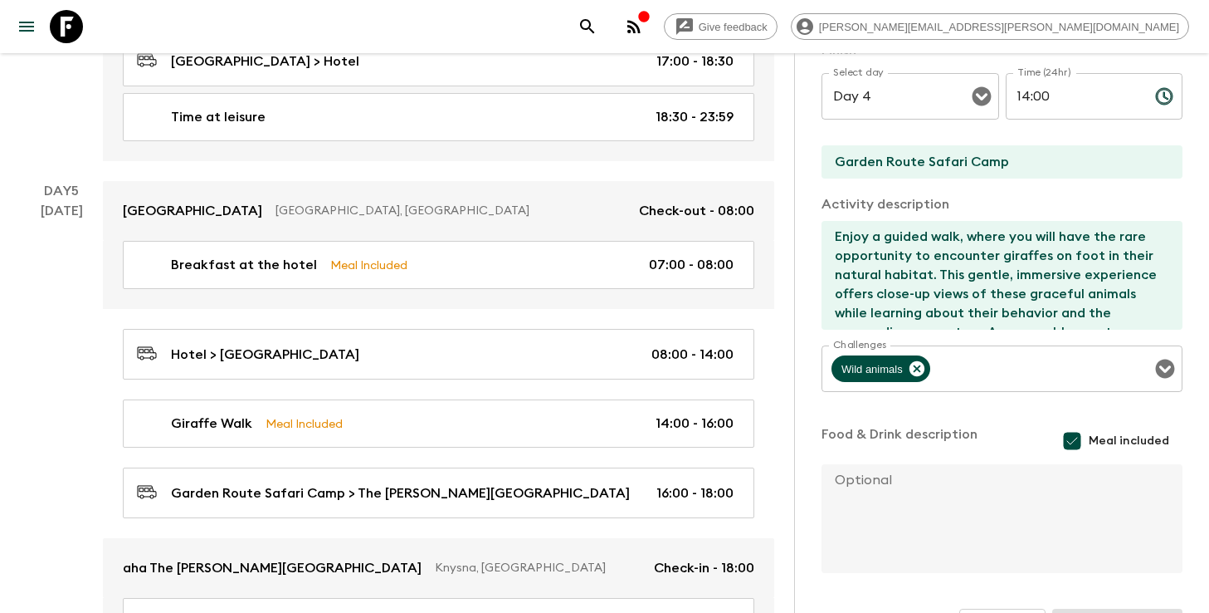
type input "Day 5"
type input "14:00"
type input "Day 5"
type input "16:00"
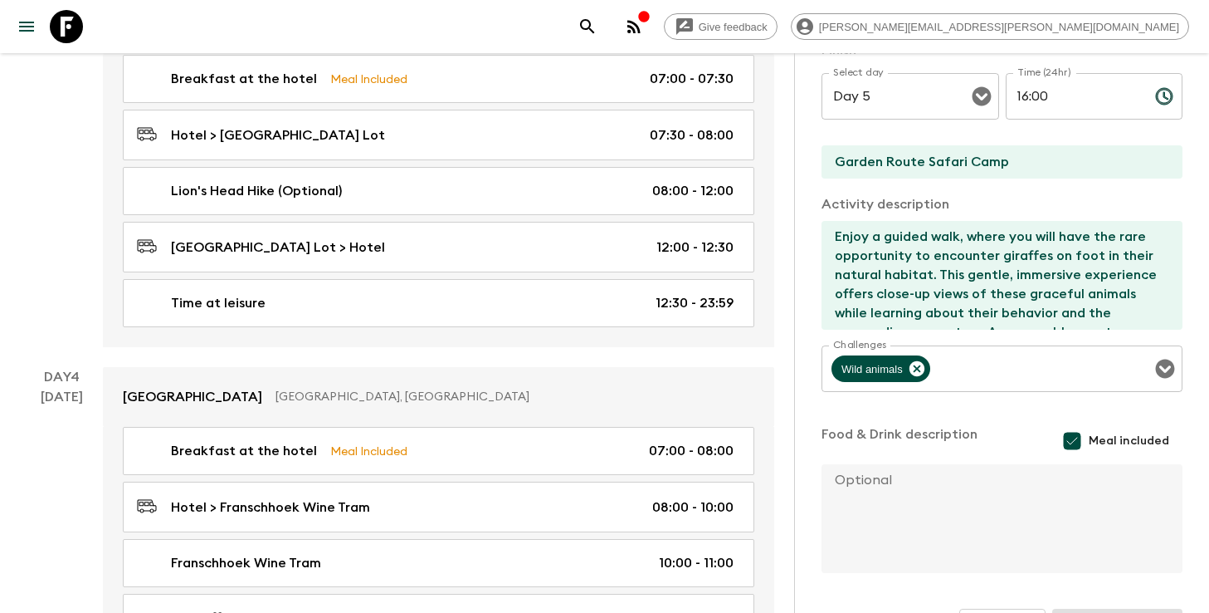
scroll to position [1107, 0]
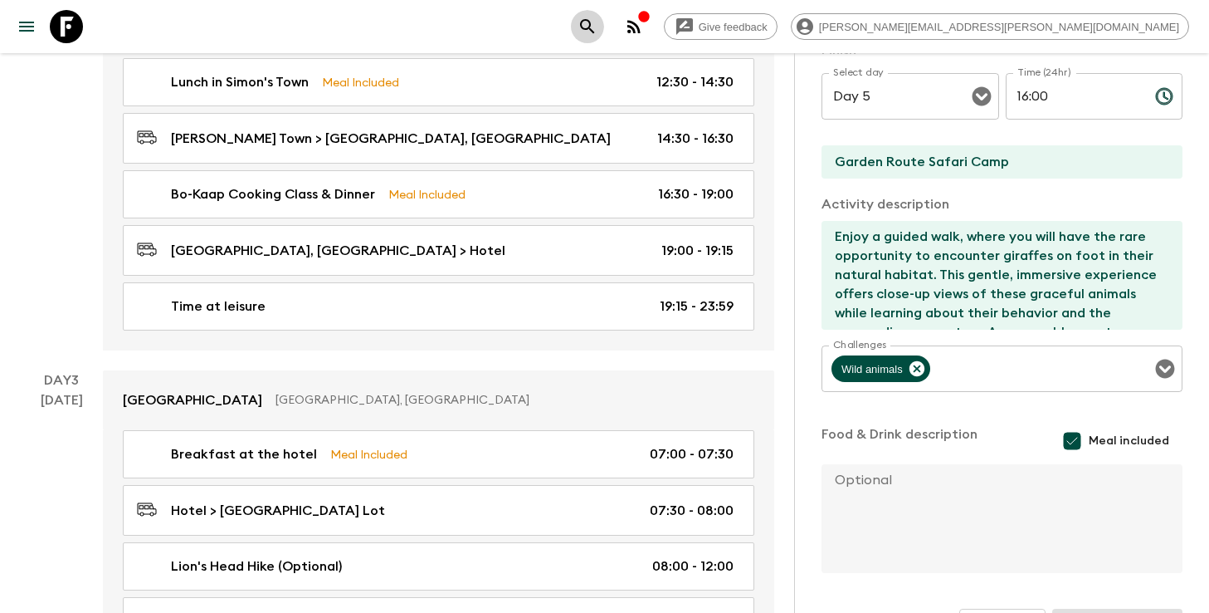
click at [594, 31] on icon "search adventures" at bounding box center [587, 26] width 14 height 14
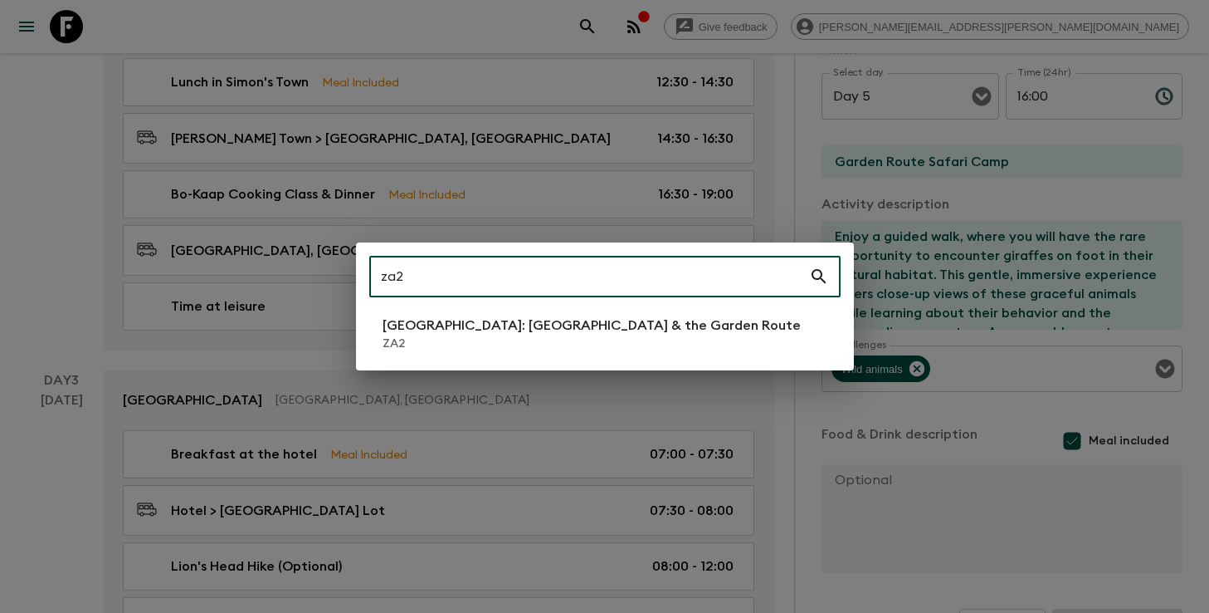
type input "za2"
click at [517, 340] on p "ZA2" at bounding box center [592, 343] width 418 height 17
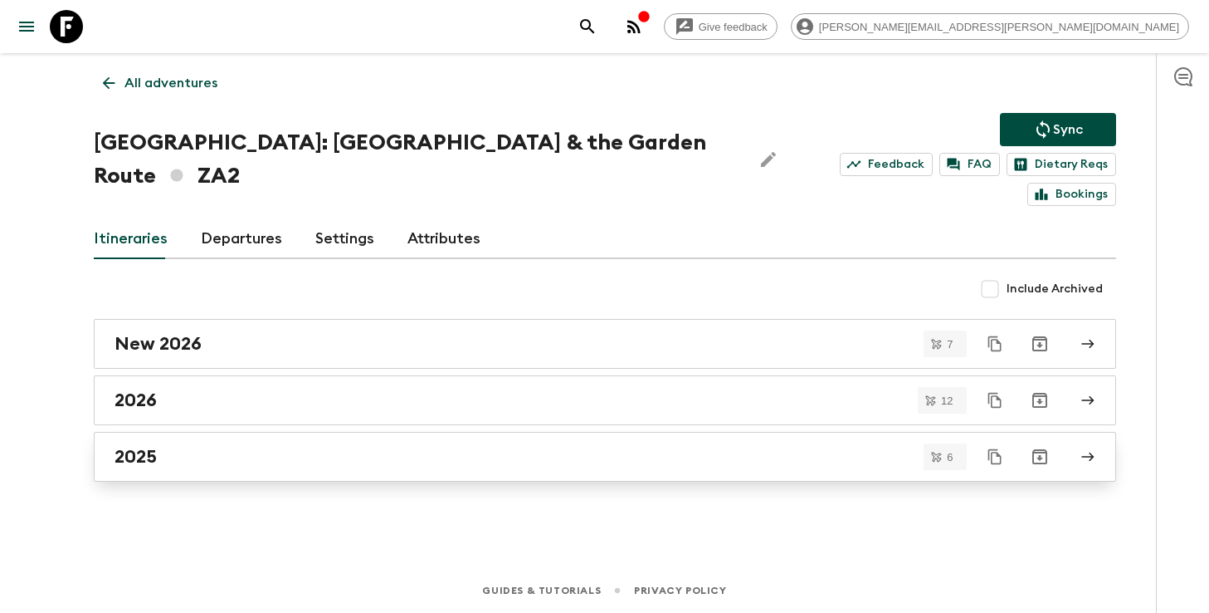
click at [338, 446] on div "2025" at bounding box center [590, 457] width 950 height 22
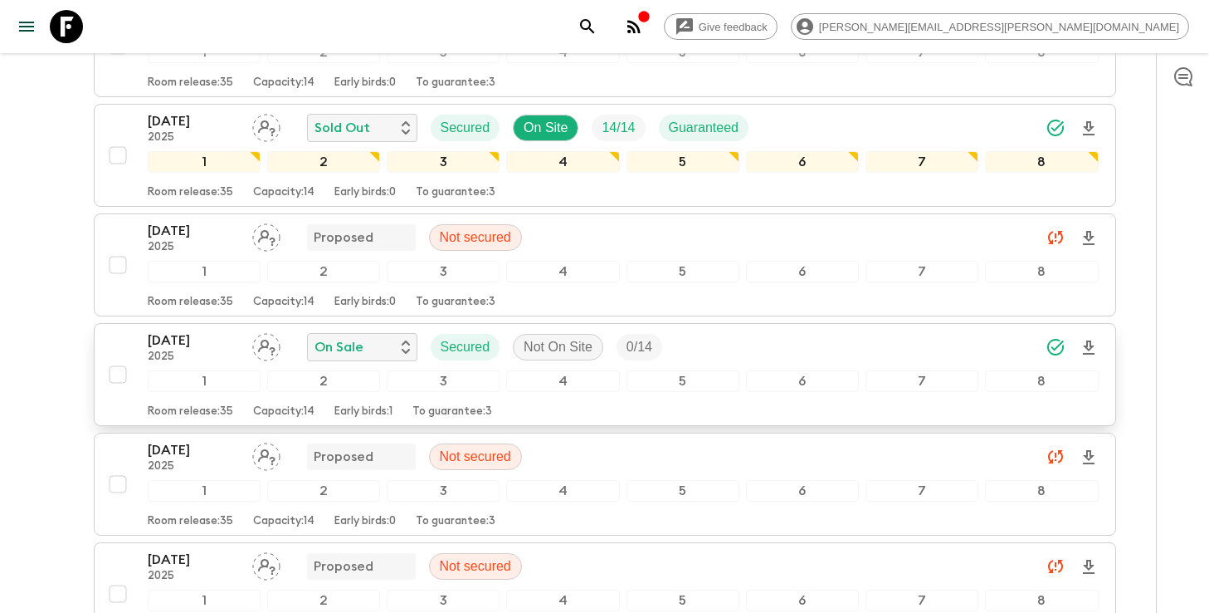
scroll to position [349, 0]
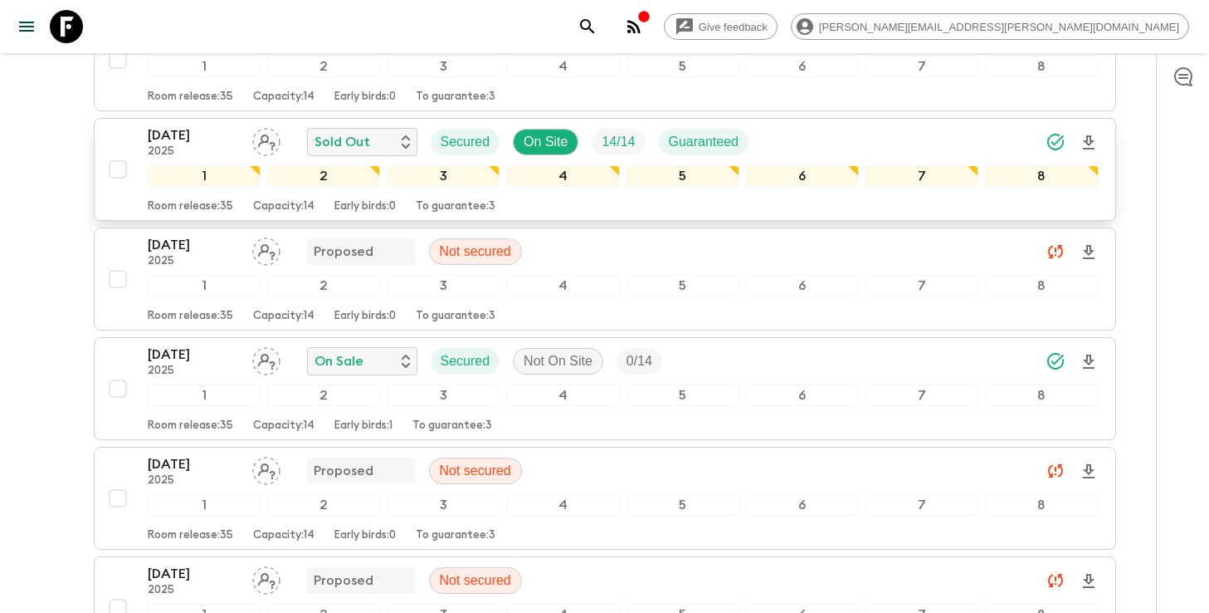
click at [812, 128] on div "[DATE] 2025 Sold Out Secured On Site 14 / 14 Guaranteed" at bounding box center [623, 141] width 951 height 33
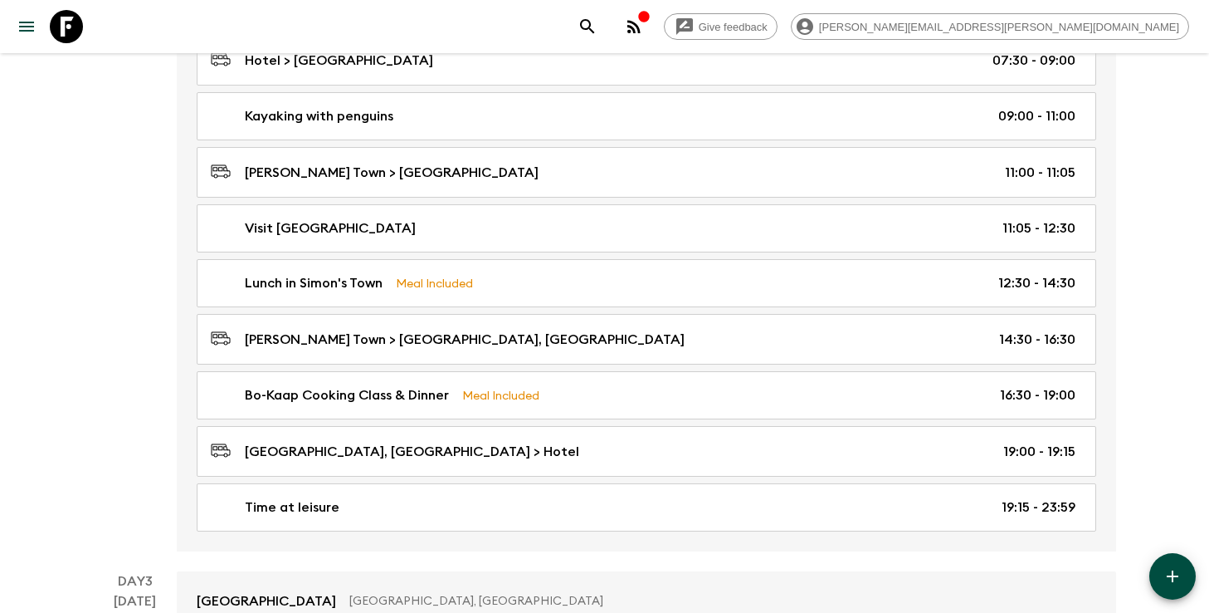
scroll to position [892, 0]
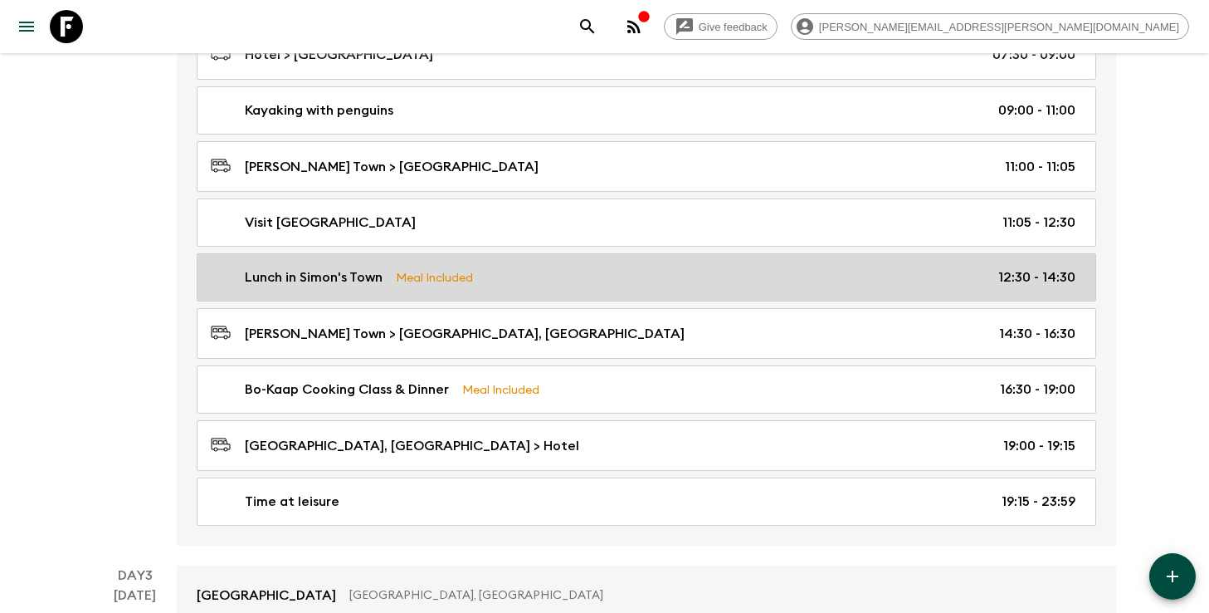
click at [550, 279] on div "Lunch in Simon's Town Meal Included 12:30 - 14:30" at bounding box center [643, 277] width 865 height 20
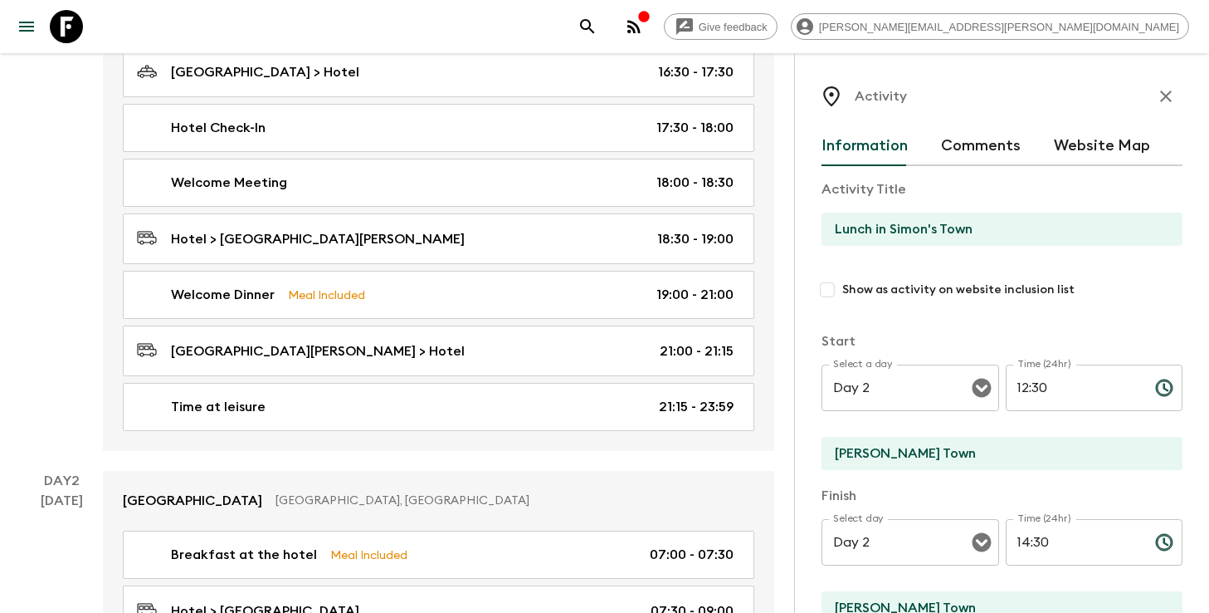
scroll to position [337, 0]
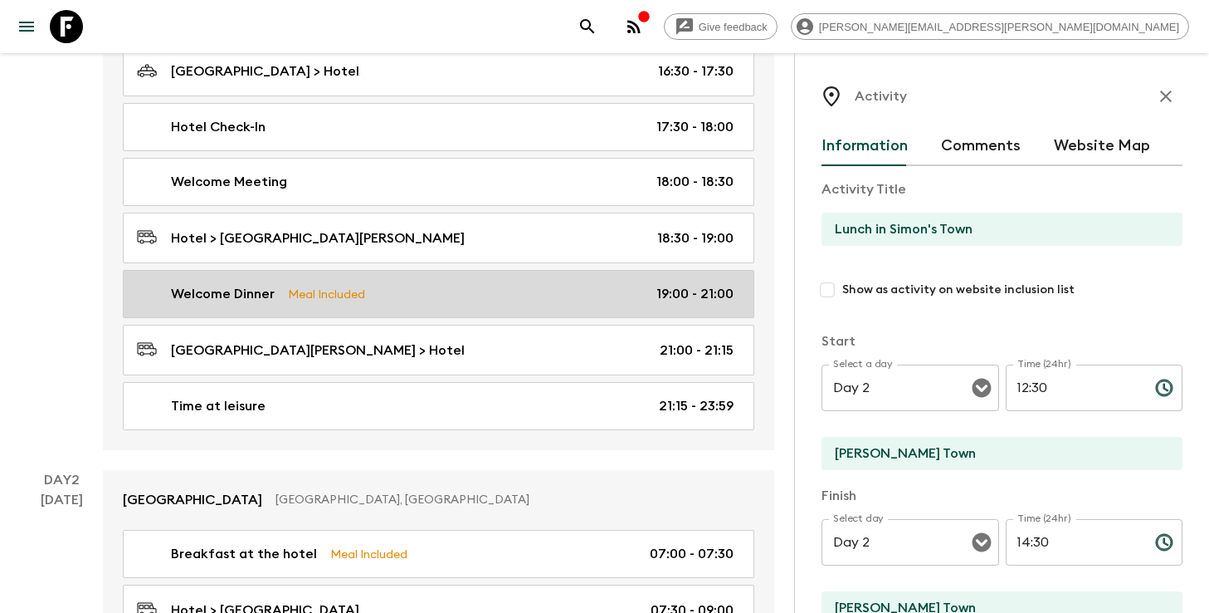
click at [591, 291] on div "Welcome Dinner Meal Included 19:00 - 21:00" at bounding box center [435, 294] width 597 height 20
type input "Welcome Dinner"
type input "Victoria & [PERSON_NAME] Waterfront"
type input "Day 1"
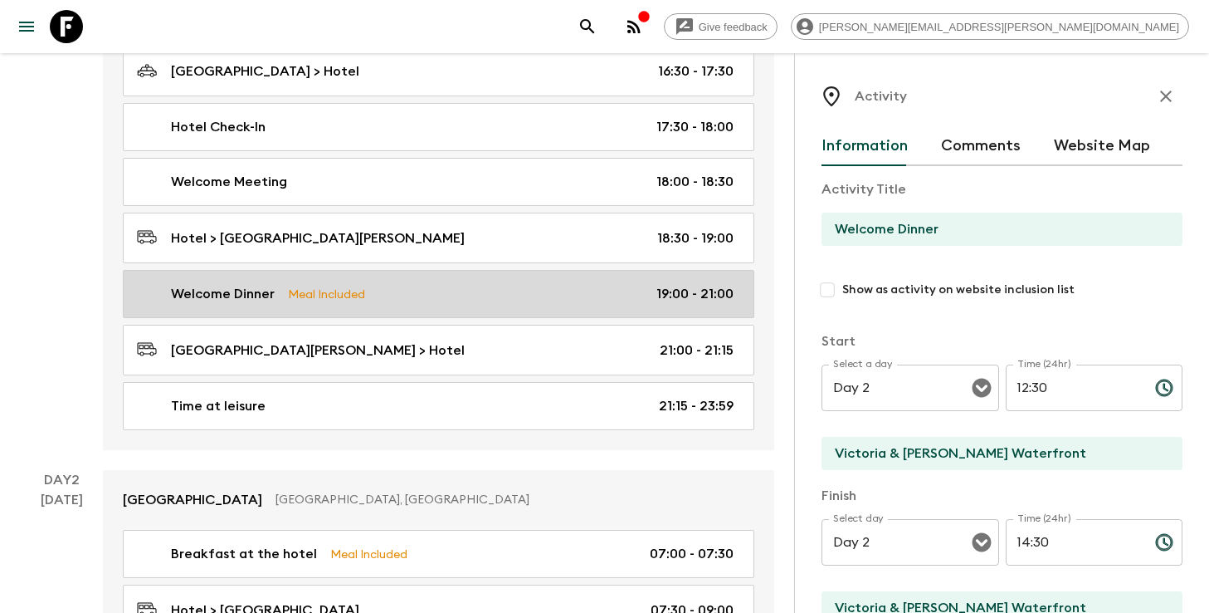
type input "19:00"
type input "Day 1"
type input "21:00"
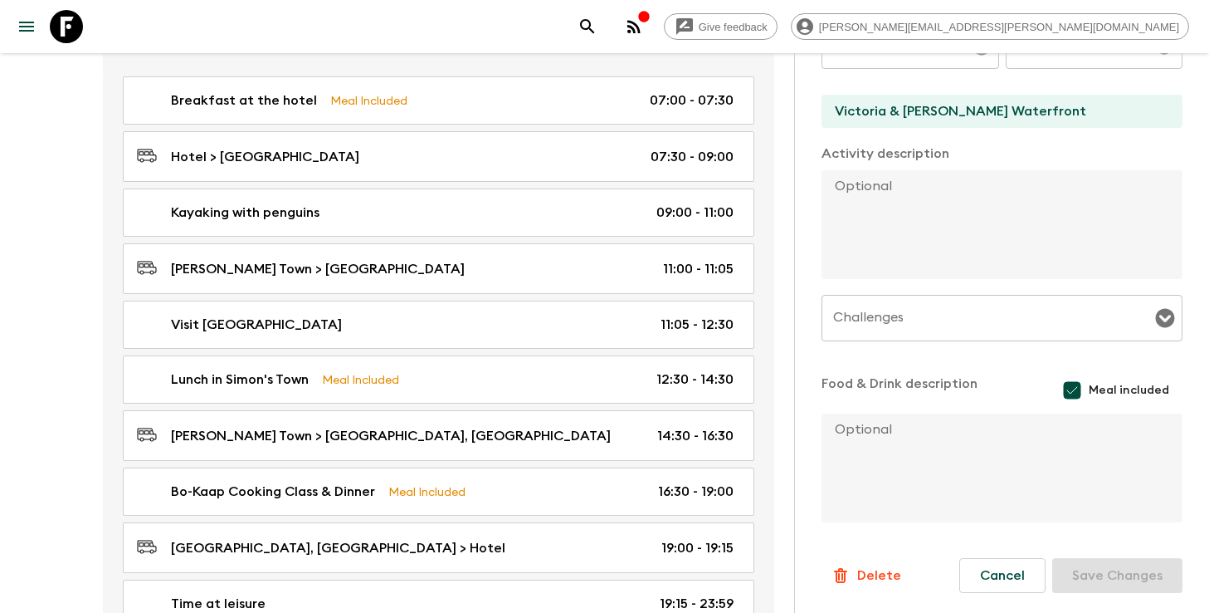
scroll to position [804, 0]
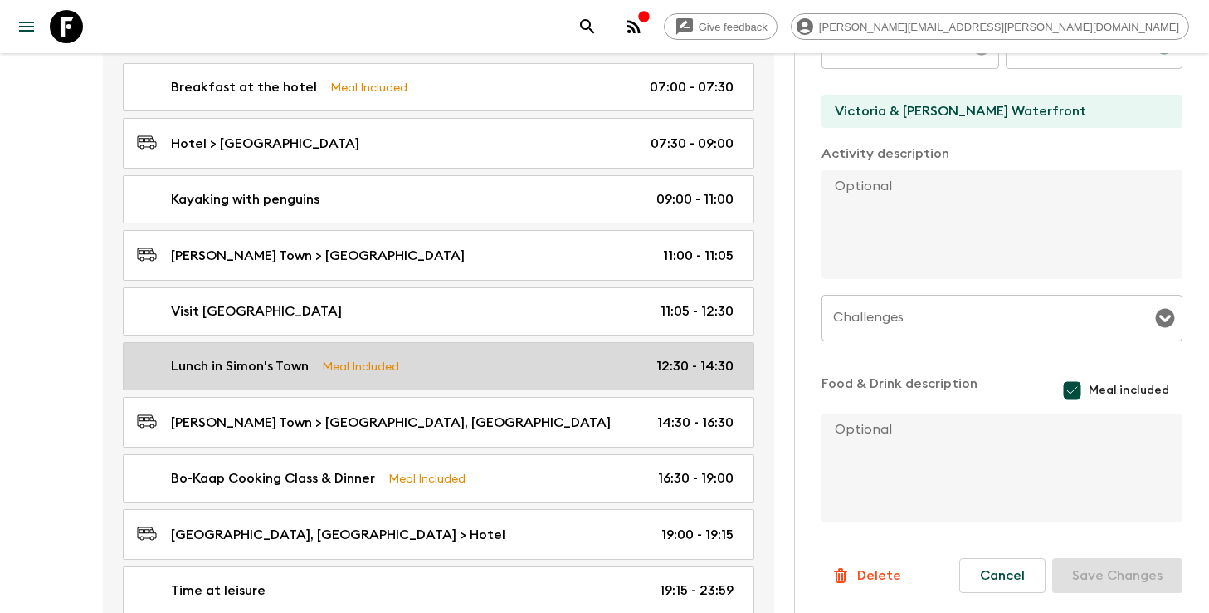
click at [530, 360] on div "Lunch in Simon's Town Meal Included 12:30 - 14:30" at bounding box center [435, 366] width 597 height 20
type input "Lunch in Simon's Town"
type input "[PERSON_NAME] Town"
type input "Day 2"
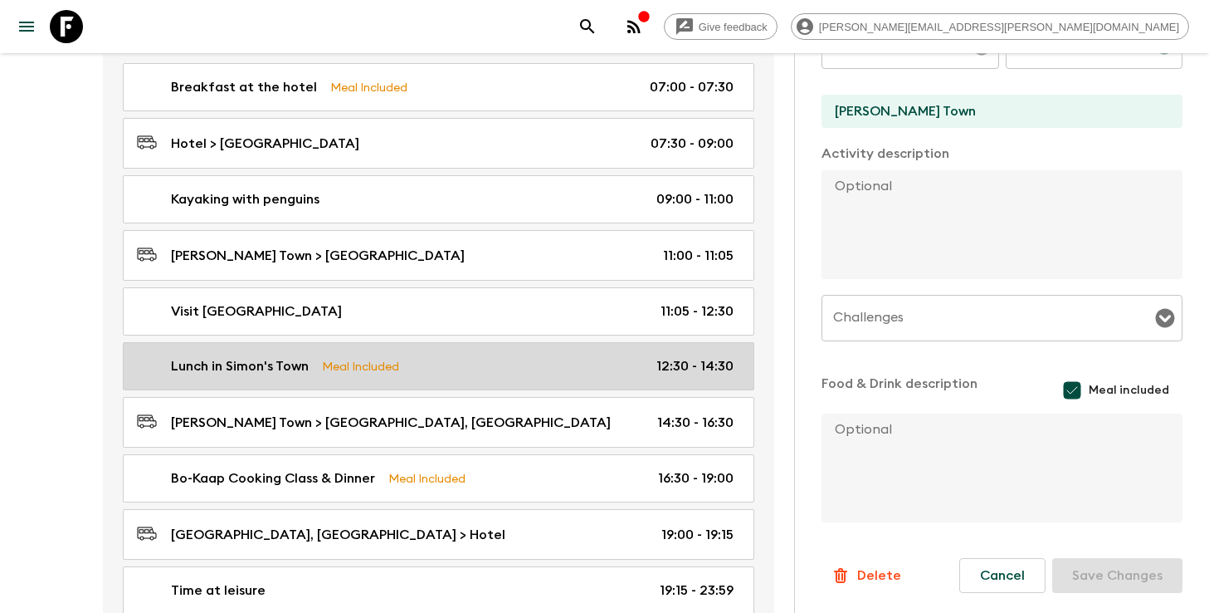
type input "12:30"
type input "Day 2"
type input "14:30"
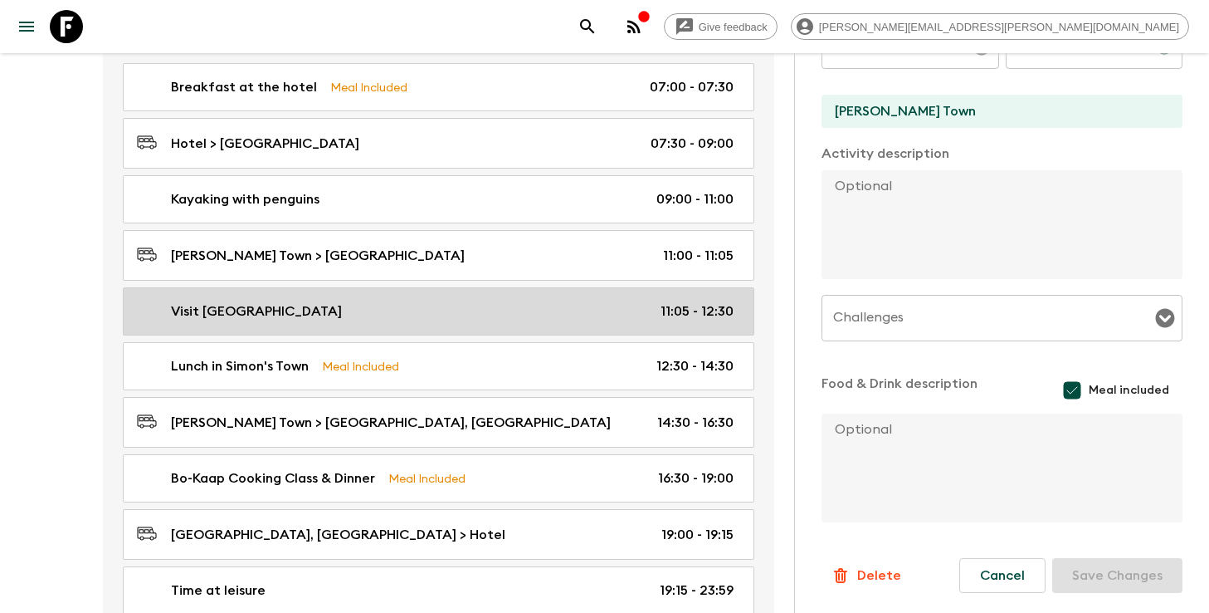
click at [589, 316] on div "Visit [GEOGRAPHIC_DATA] 11:05 - 12:30" at bounding box center [435, 311] width 597 height 20
type input "Visit [GEOGRAPHIC_DATA]"
type input "[GEOGRAPHIC_DATA]"
type textarea "Nestled along the scenic coastline near [GEOGRAPHIC_DATA], [GEOGRAPHIC_DATA] is…"
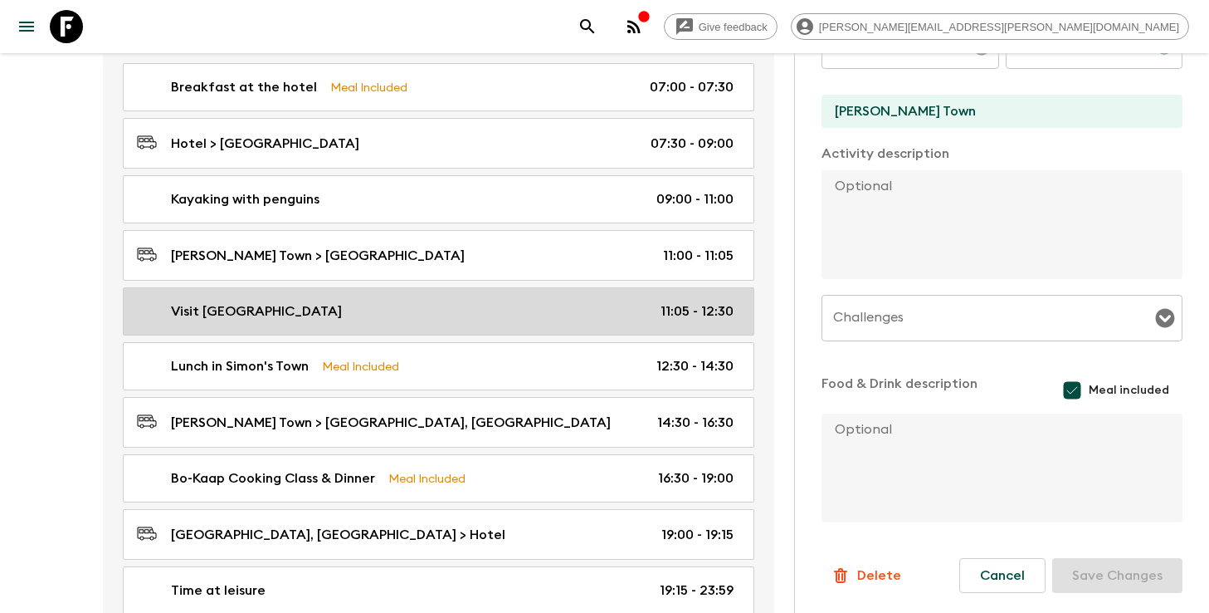
checkbox input "false"
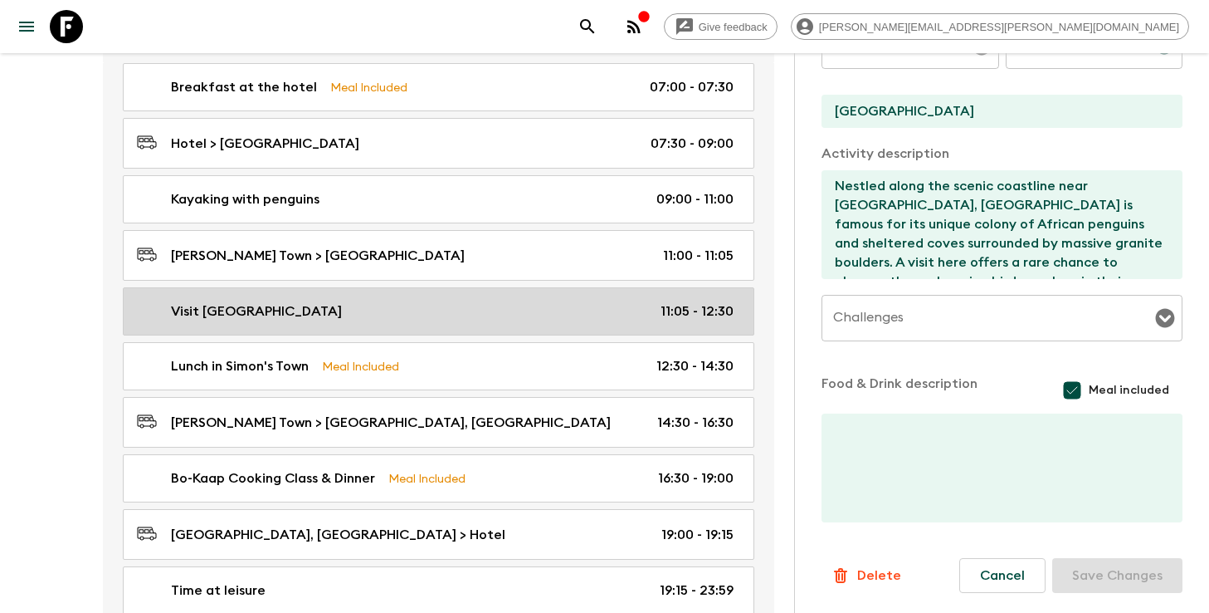
type input "11:05"
type input "12:30"
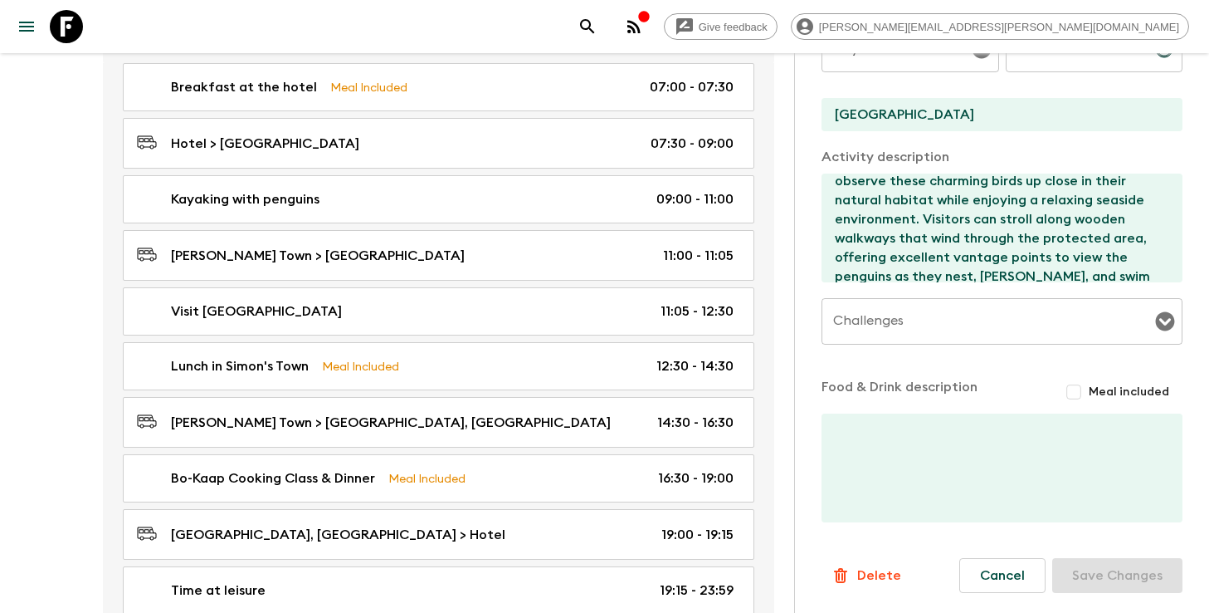
scroll to position [115, 0]
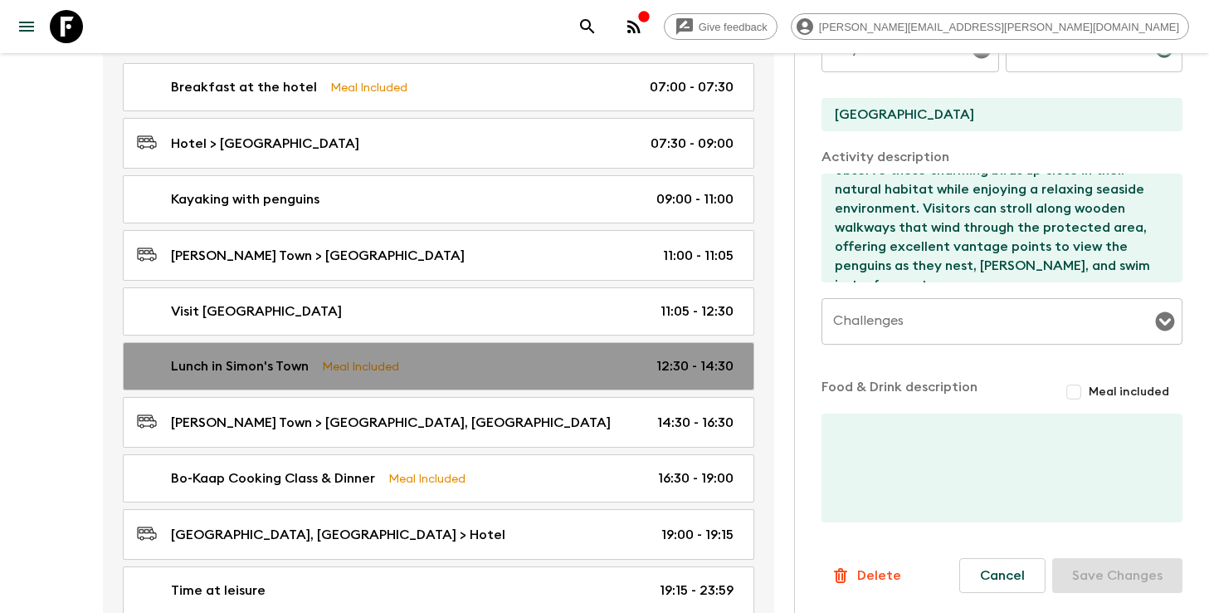
click at [512, 368] on div "Lunch in Simon's Town Meal Included 12:30 - 14:30" at bounding box center [435, 366] width 597 height 20
type input "Lunch in Simon's Town"
type input "[PERSON_NAME] Town"
checkbox input "true"
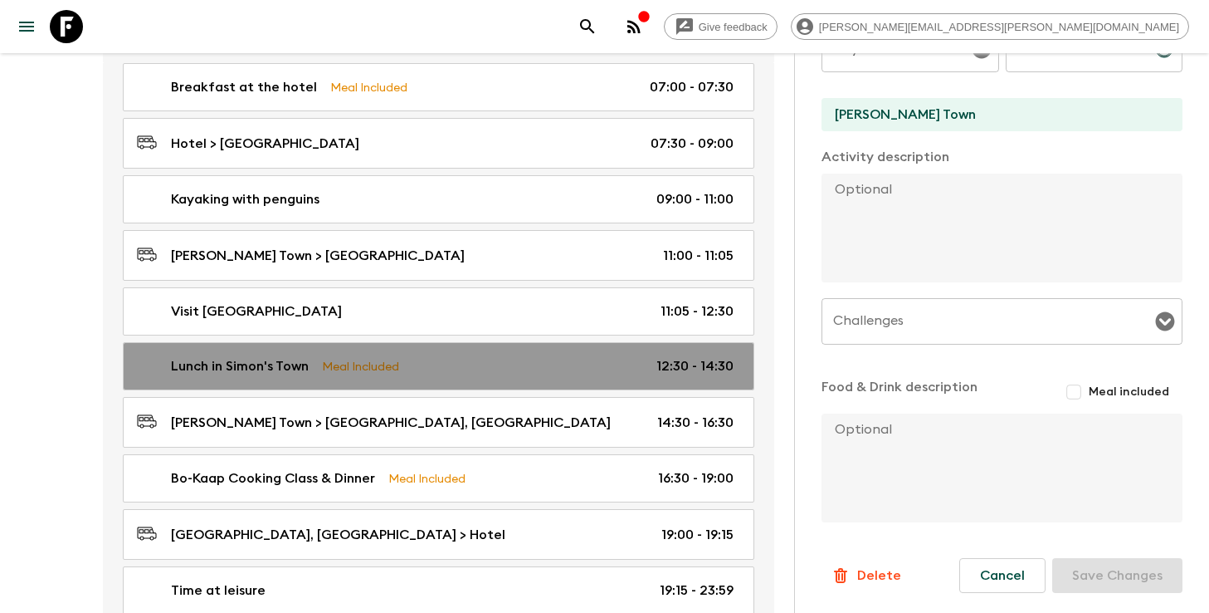
type input "12:30"
type input "14:30"
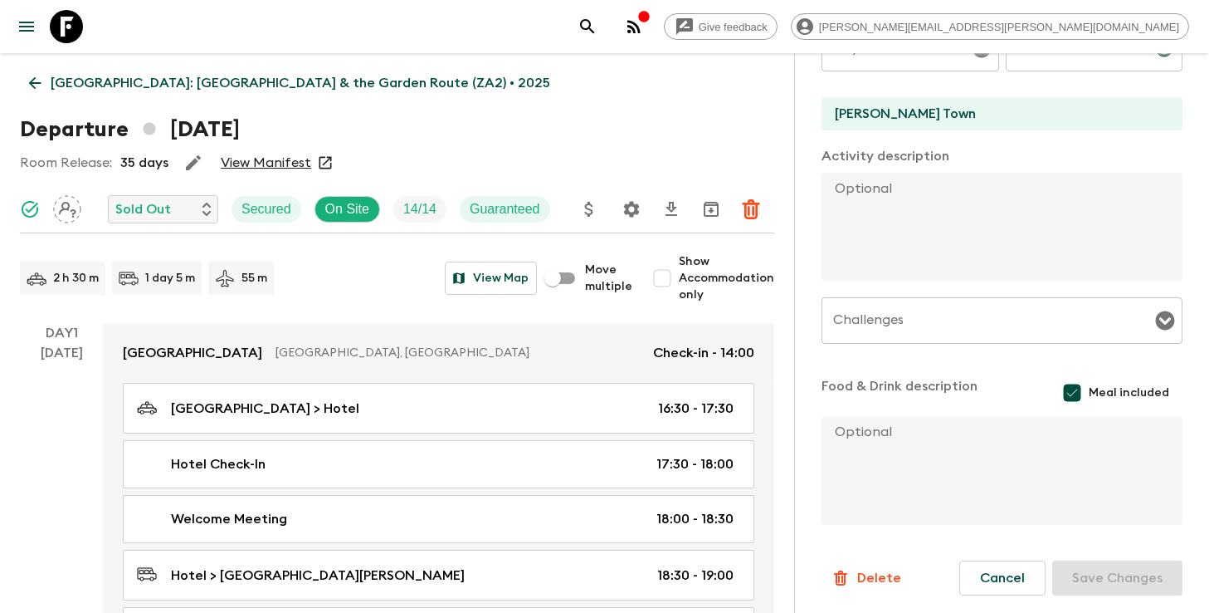
click at [598, 23] on icon "search adventures" at bounding box center [588, 27] width 20 height 20
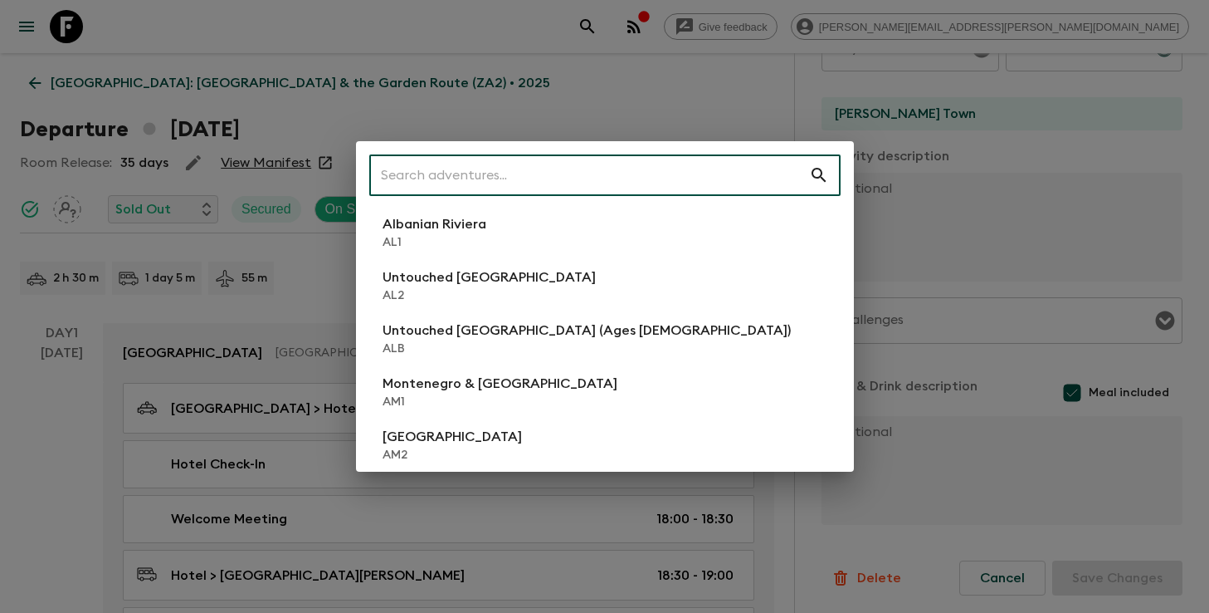
click at [673, 169] on input "text" at bounding box center [589, 175] width 440 height 46
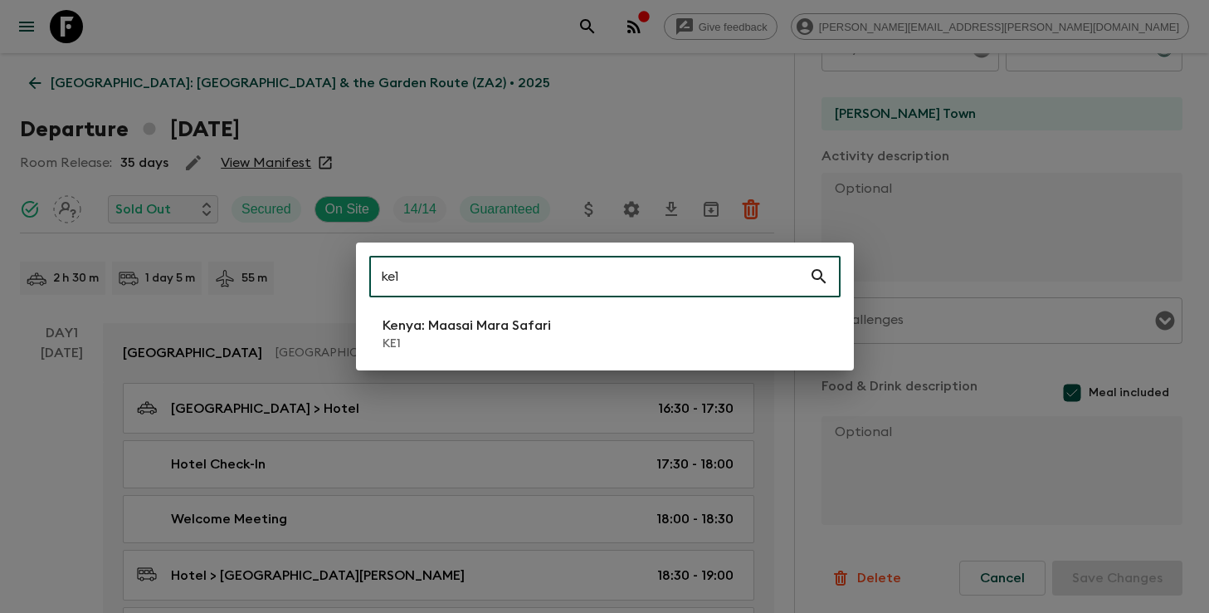
type input "ke1"
click at [587, 333] on li "[GEOGRAPHIC_DATA]: Maasai Mara Safari KE1" at bounding box center [604, 333] width 471 height 46
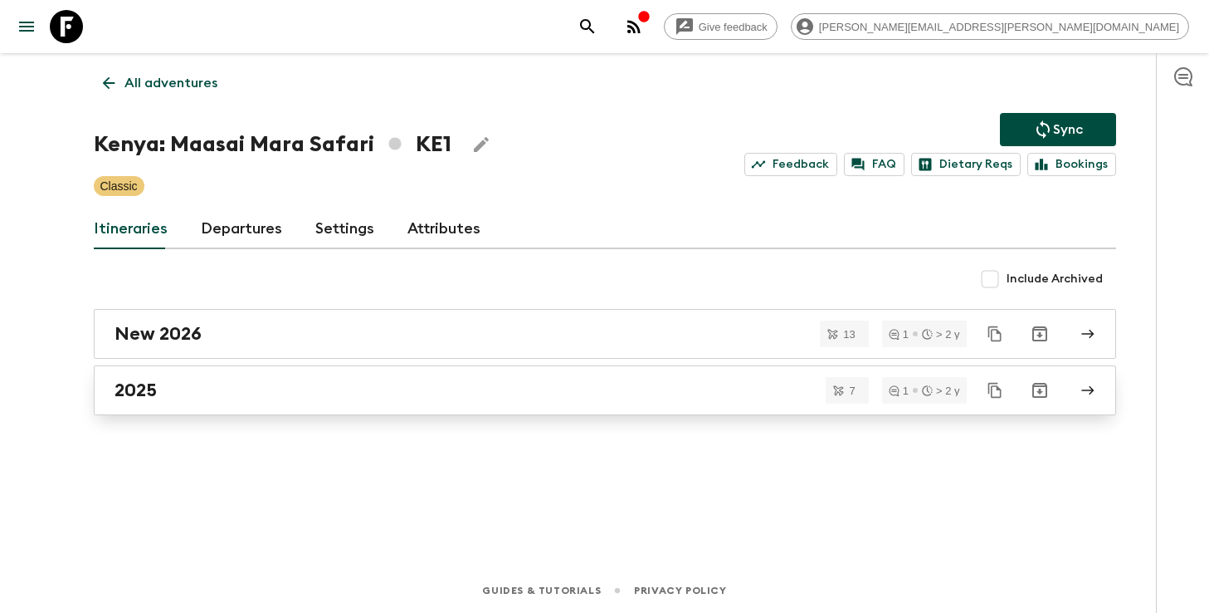
click at [261, 388] on div "2025" at bounding box center [590, 390] width 950 height 22
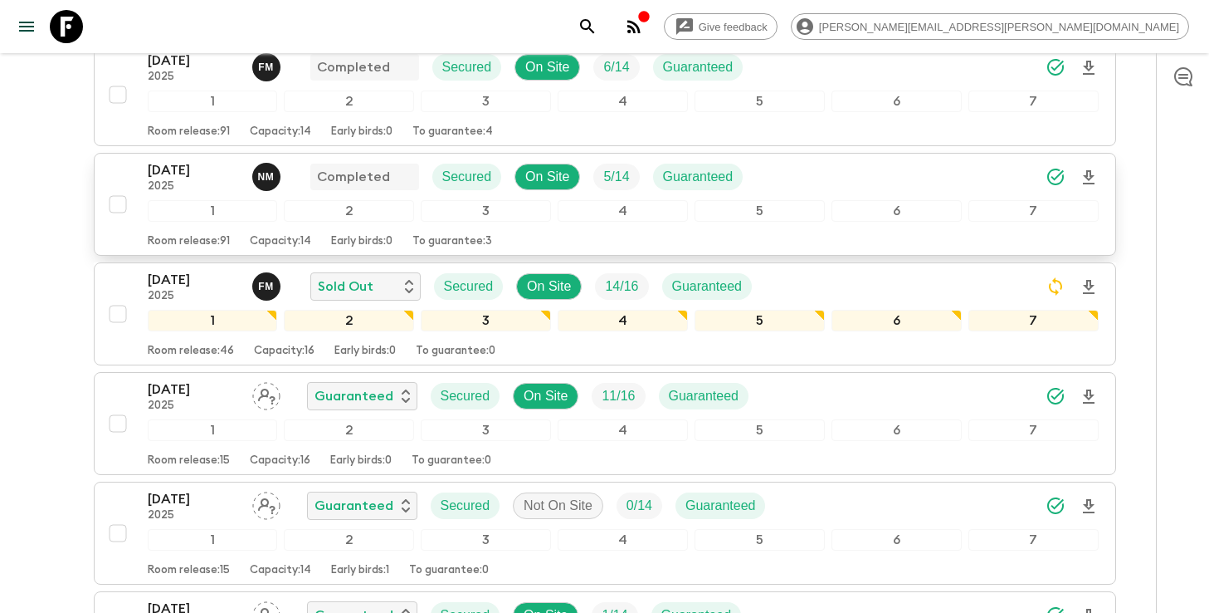
scroll to position [344, 0]
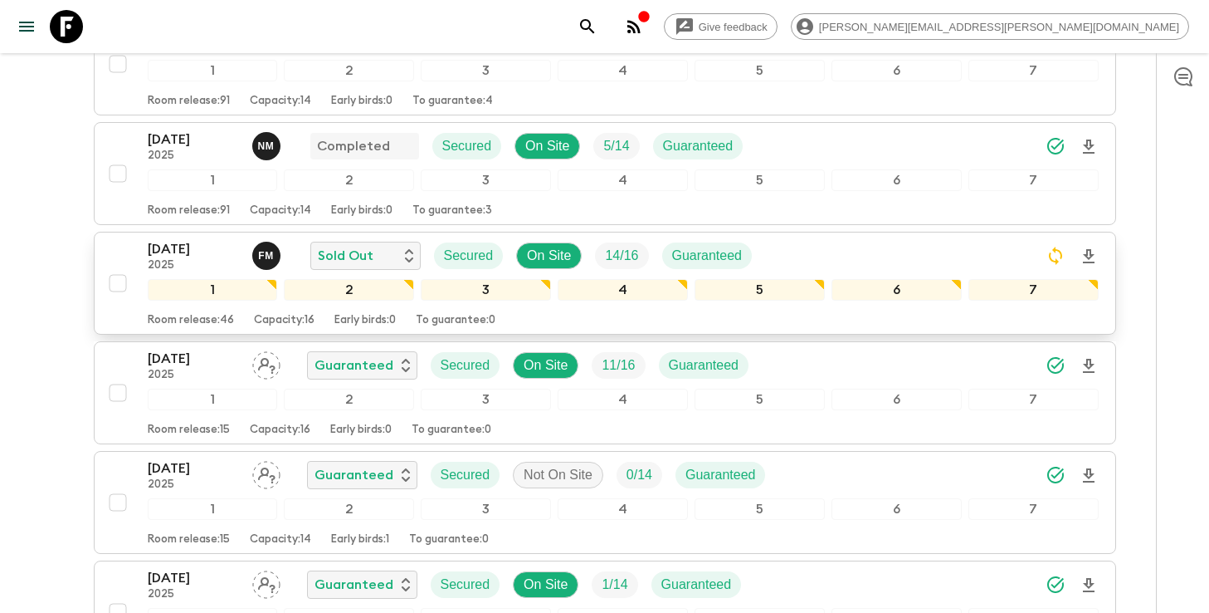
click at [876, 239] on div "[DATE] 2025 F M Sold Out Secured On Site 14 / 16 Guaranteed 1 2 3 4 5 6 7 Room …" at bounding box center [623, 283] width 951 height 88
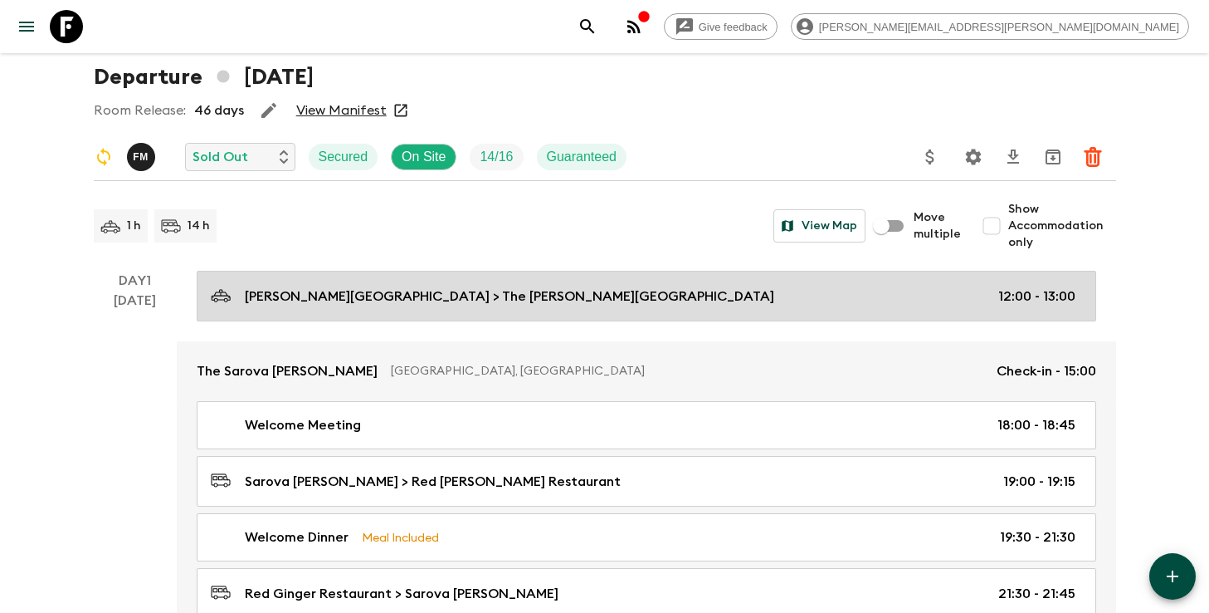
scroll to position [64, 0]
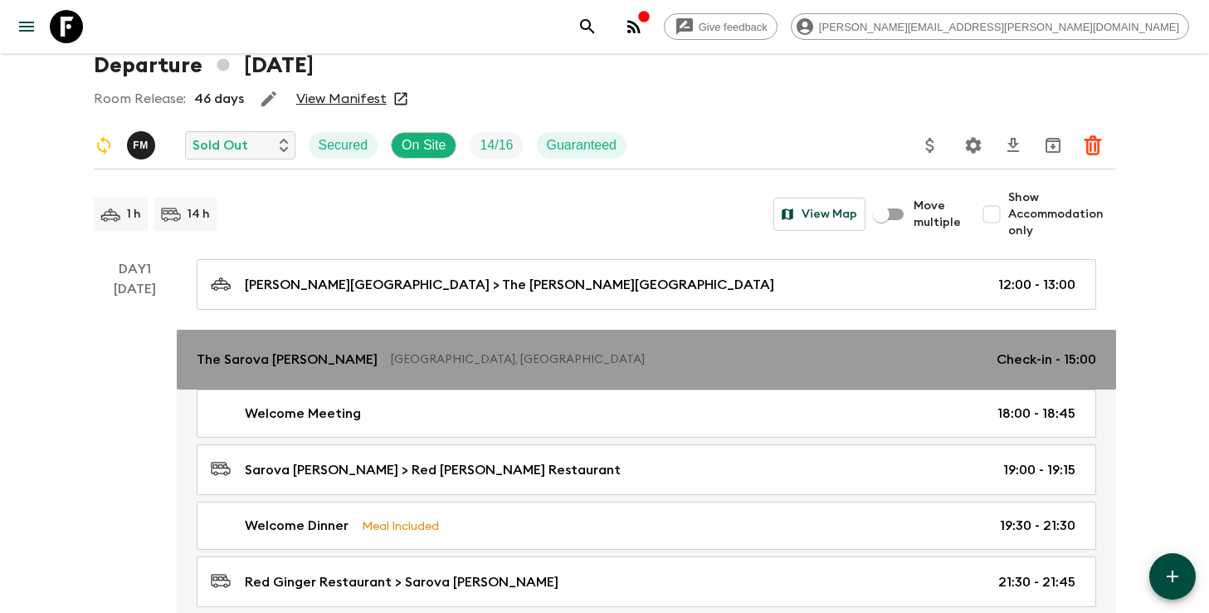
click at [386, 374] on link "The Sarova [PERSON_NAME] [GEOGRAPHIC_DATA], [GEOGRAPHIC_DATA] Check-in - 15:00" at bounding box center [647, 360] width 940 height 60
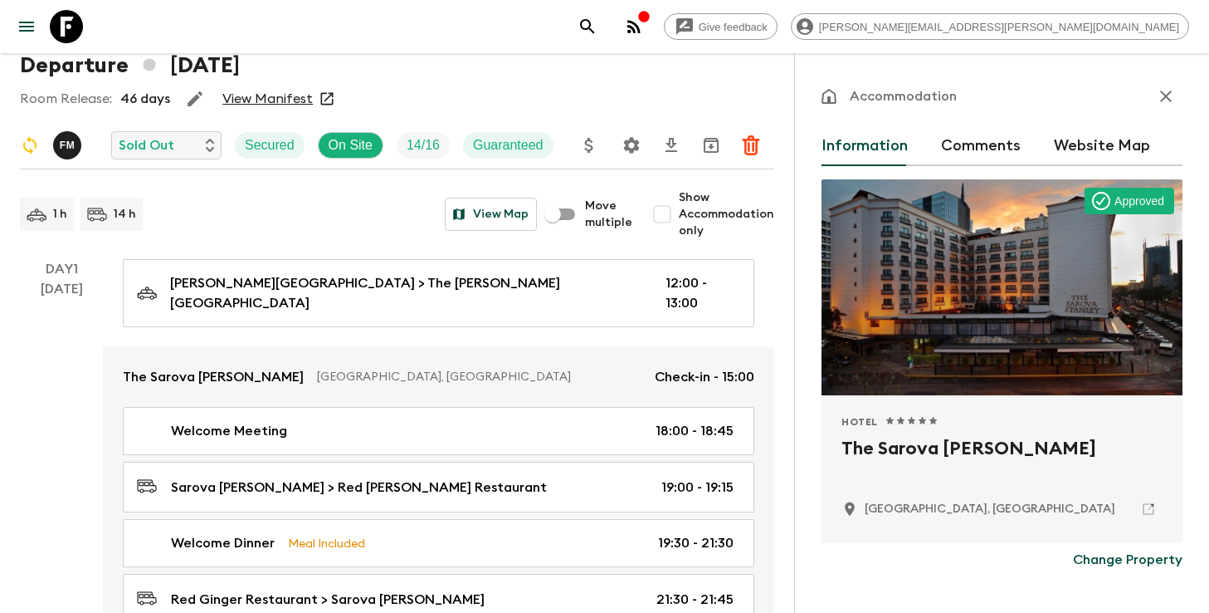
click at [885, 443] on h2 "The Sarova [PERSON_NAME]" at bounding box center [1002, 461] width 321 height 53
